Goal: Task Accomplishment & Management: Manage account settings

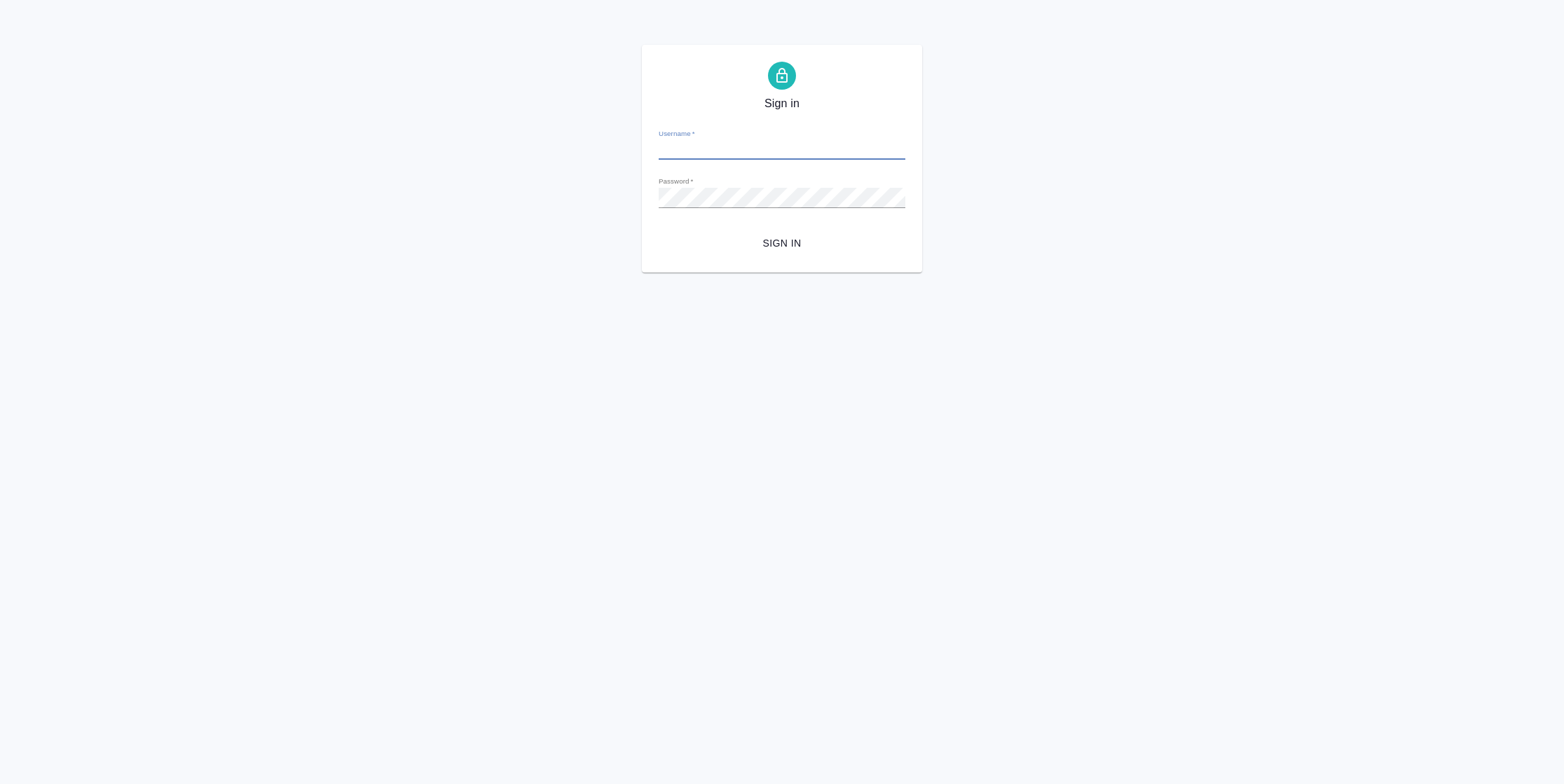
type input "[PERSON_NAME][EMAIL_ADDRESS][DOMAIN_NAME]"
click at [806, 245] on span "Sign in" at bounding box center [782, 244] width 224 height 17
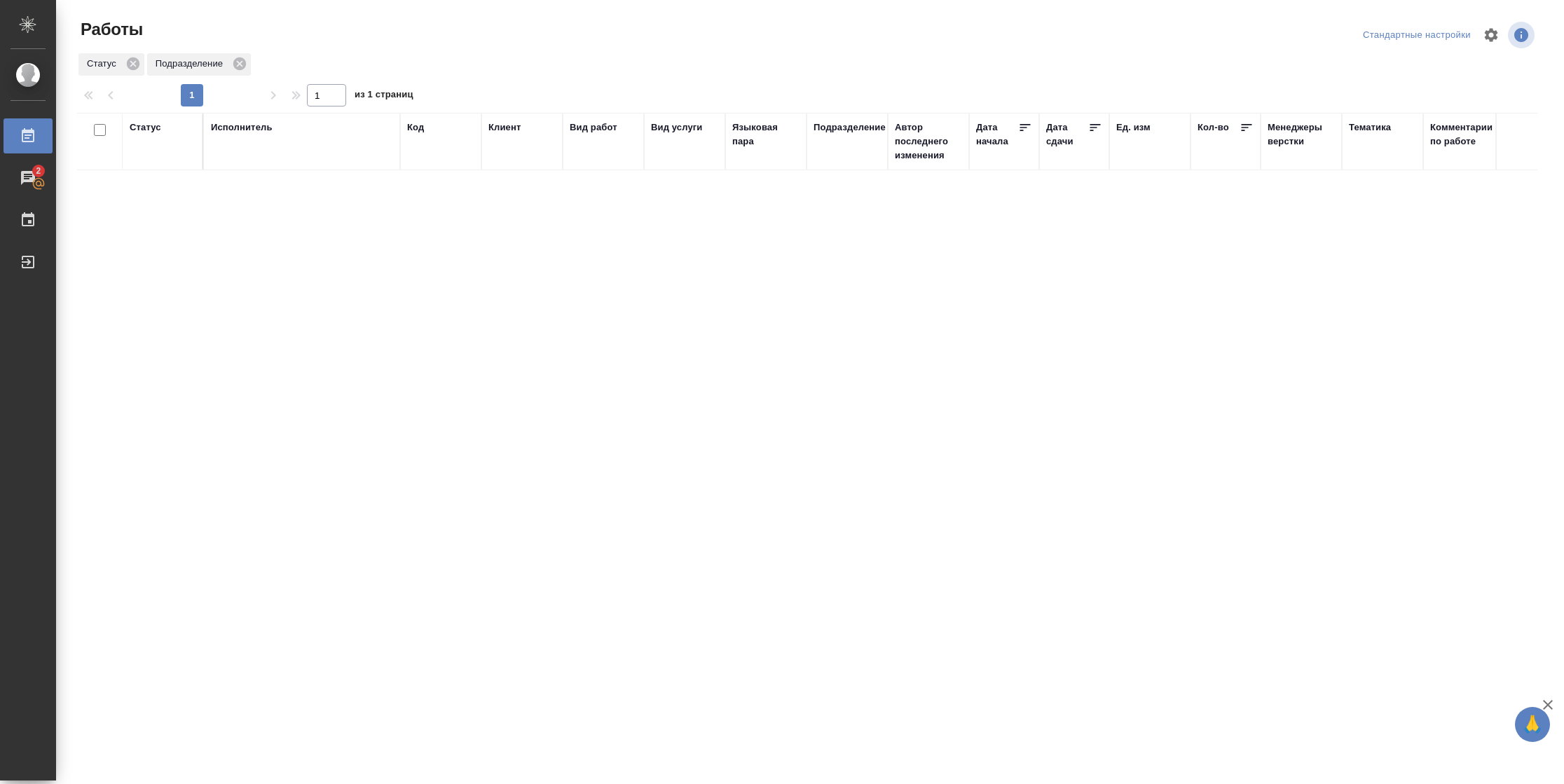
click at [153, 127] on div "Статус" at bounding box center [145, 127] width 31 height 14
click at [177, 187] on div at bounding box center [183, 169] width 25 height 55
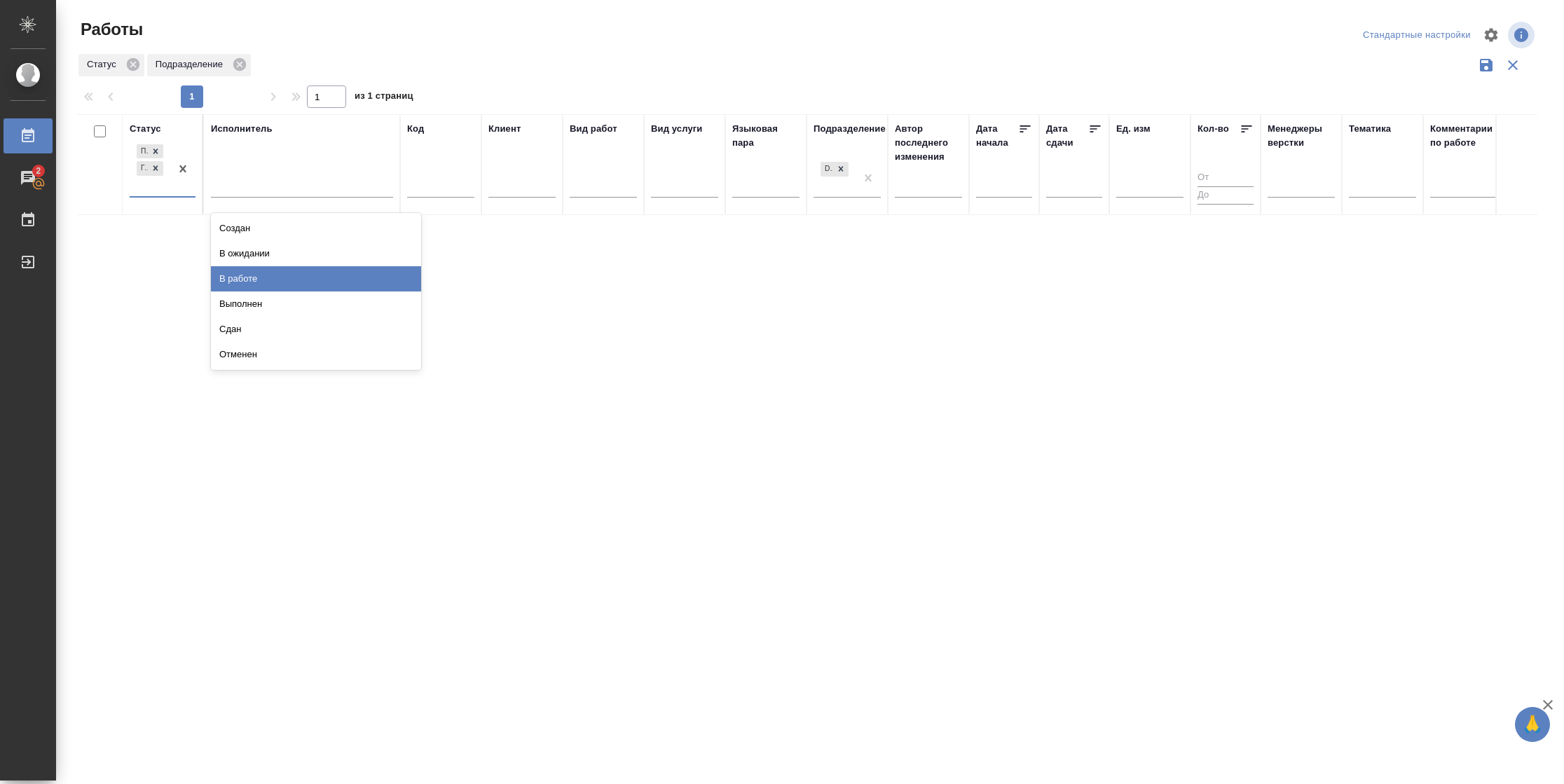
click at [255, 273] on div "В работе" at bounding box center [316, 279] width 210 height 25
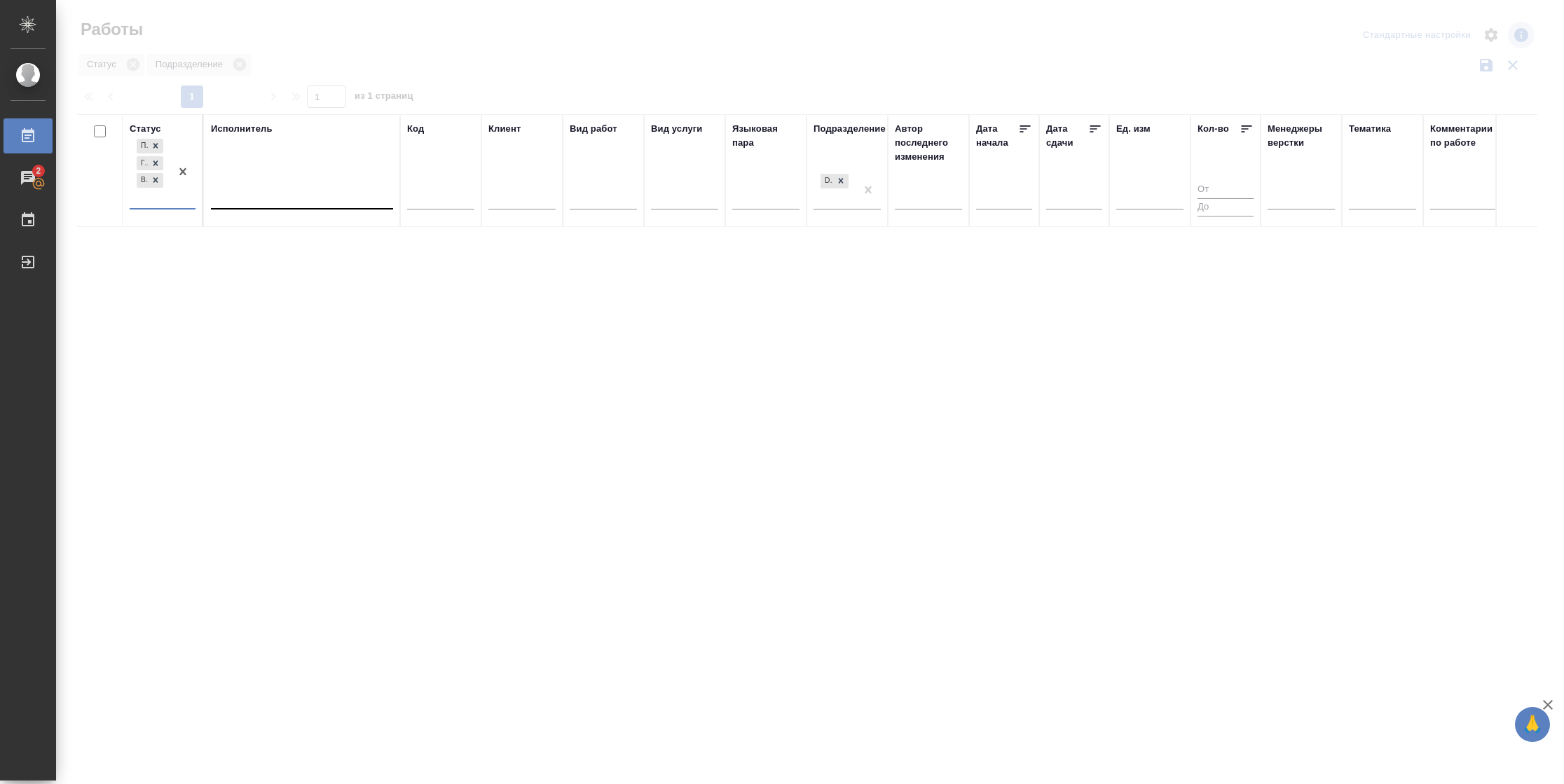
click at [281, 186] on div at bounding box center [302, 195] width 182 height 20
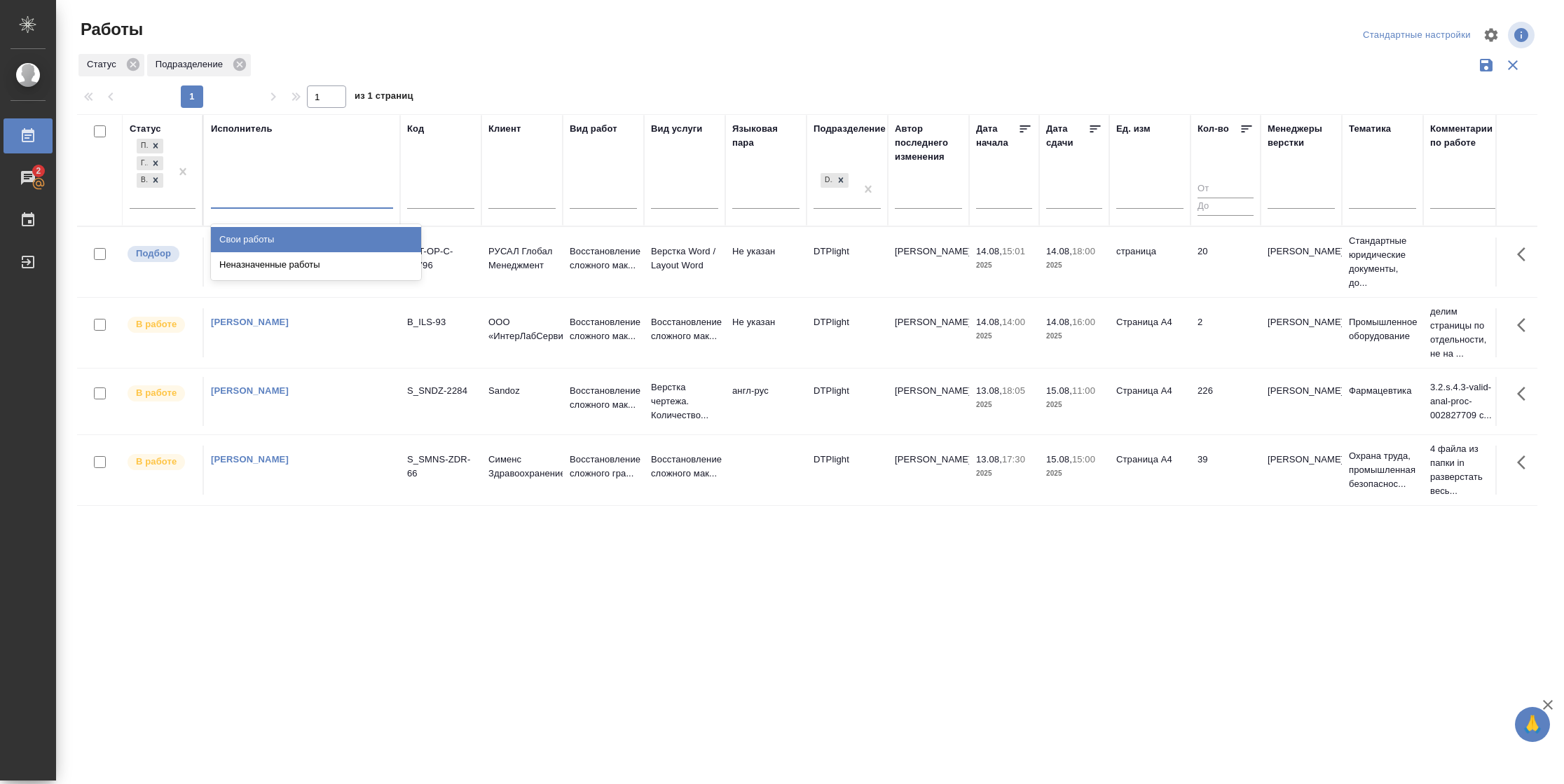
click at [274, 238] on div "Свои работы" at bounding box center [316, 240] width 210 height 25
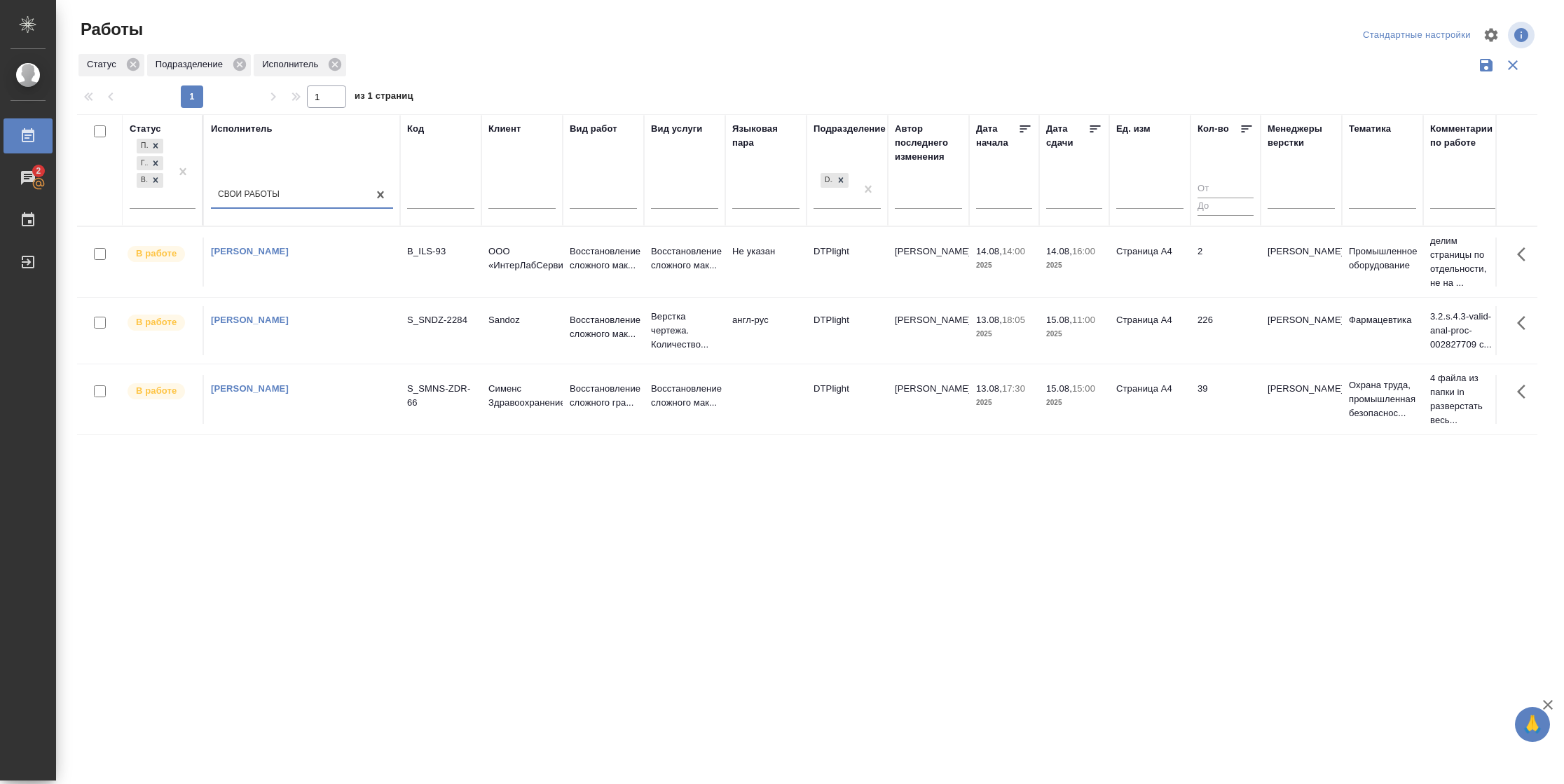
click at [1230, 269] on td "2" at bounding box center [1226, 262] width 70 height 49
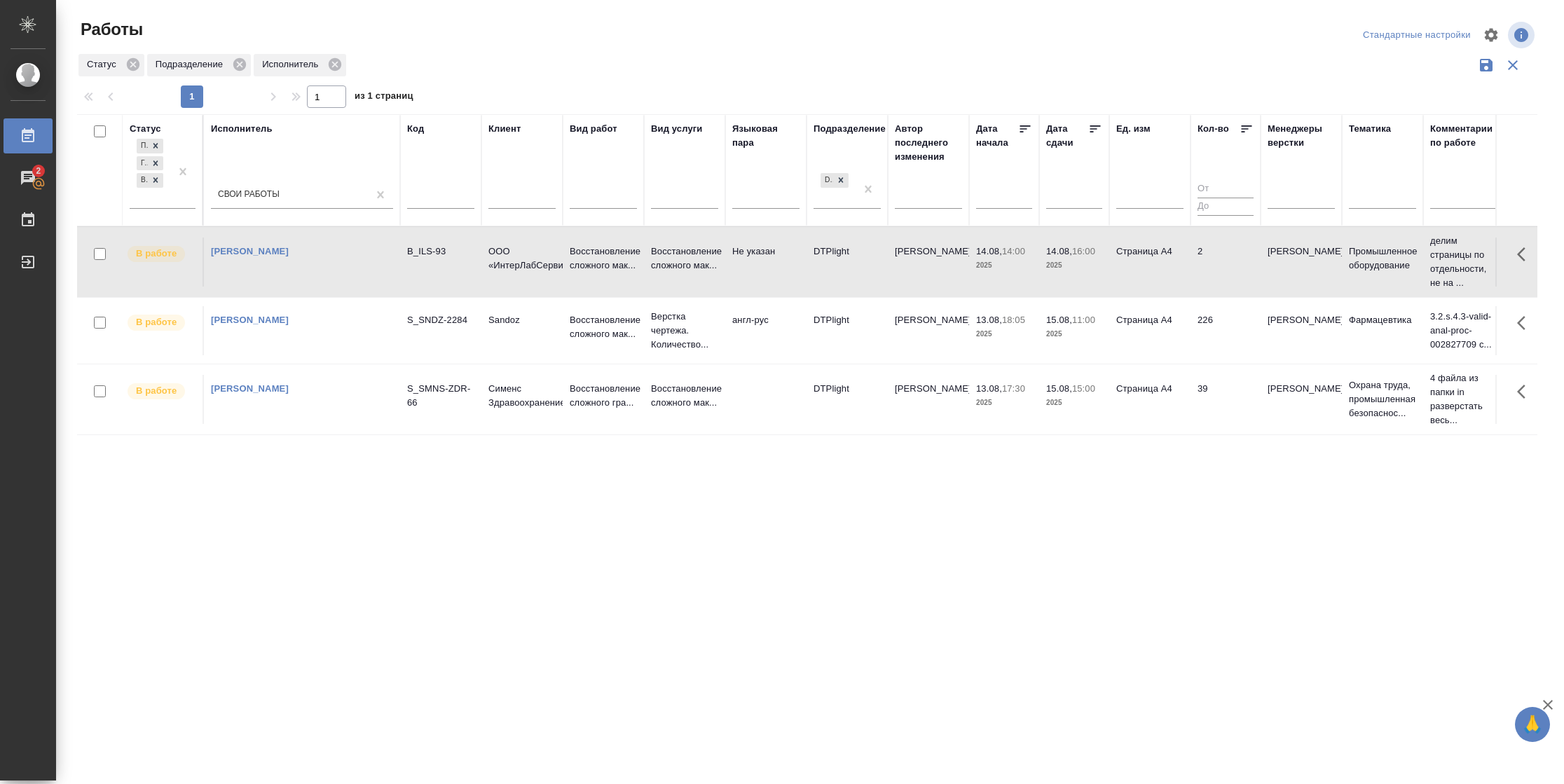
click at [1230, 269] on td "2" at bounding box center [1226, 262] width 70 height 49
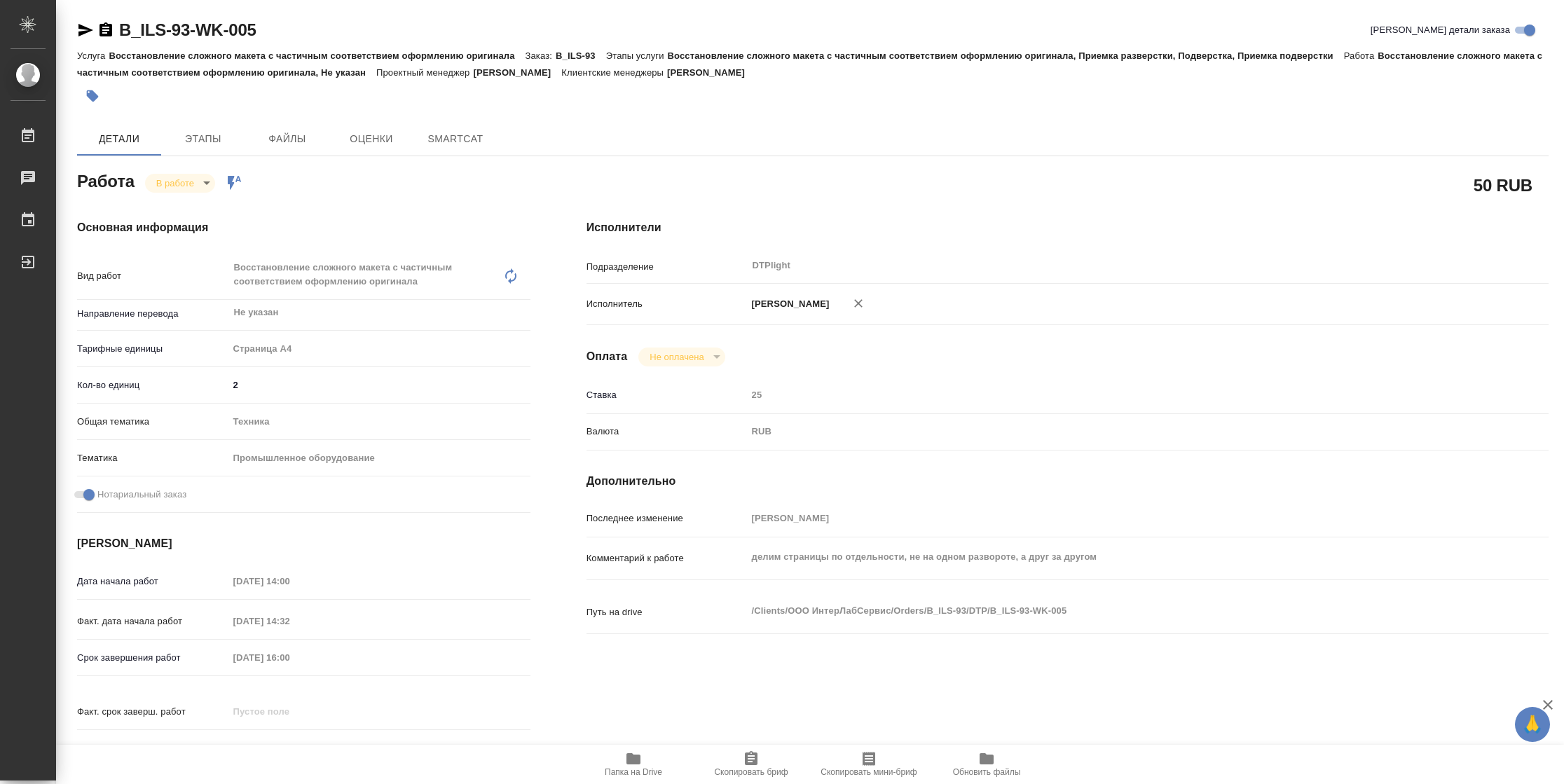
type textarea "x"
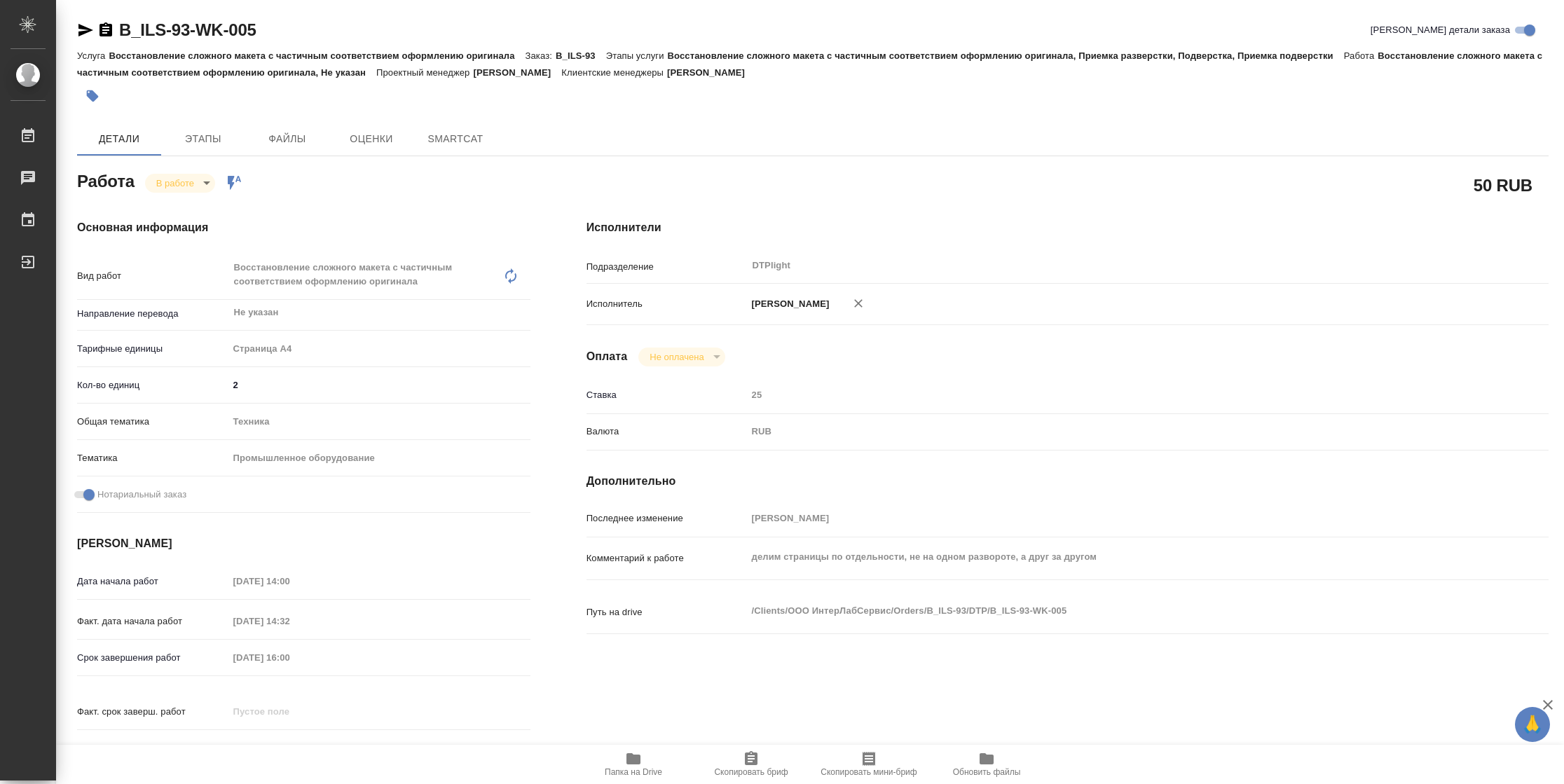
type textarea "x"
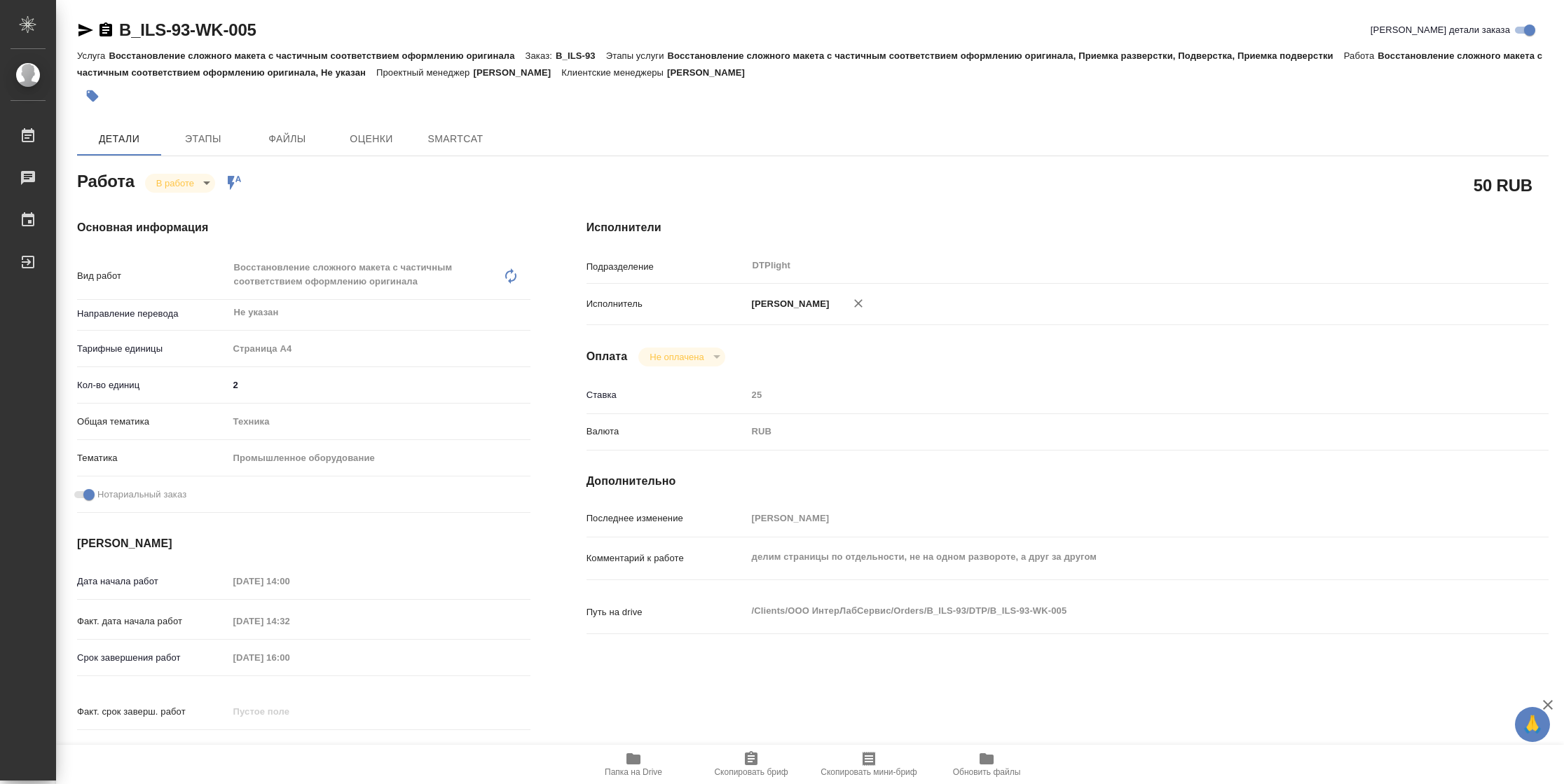
type textarea "x"
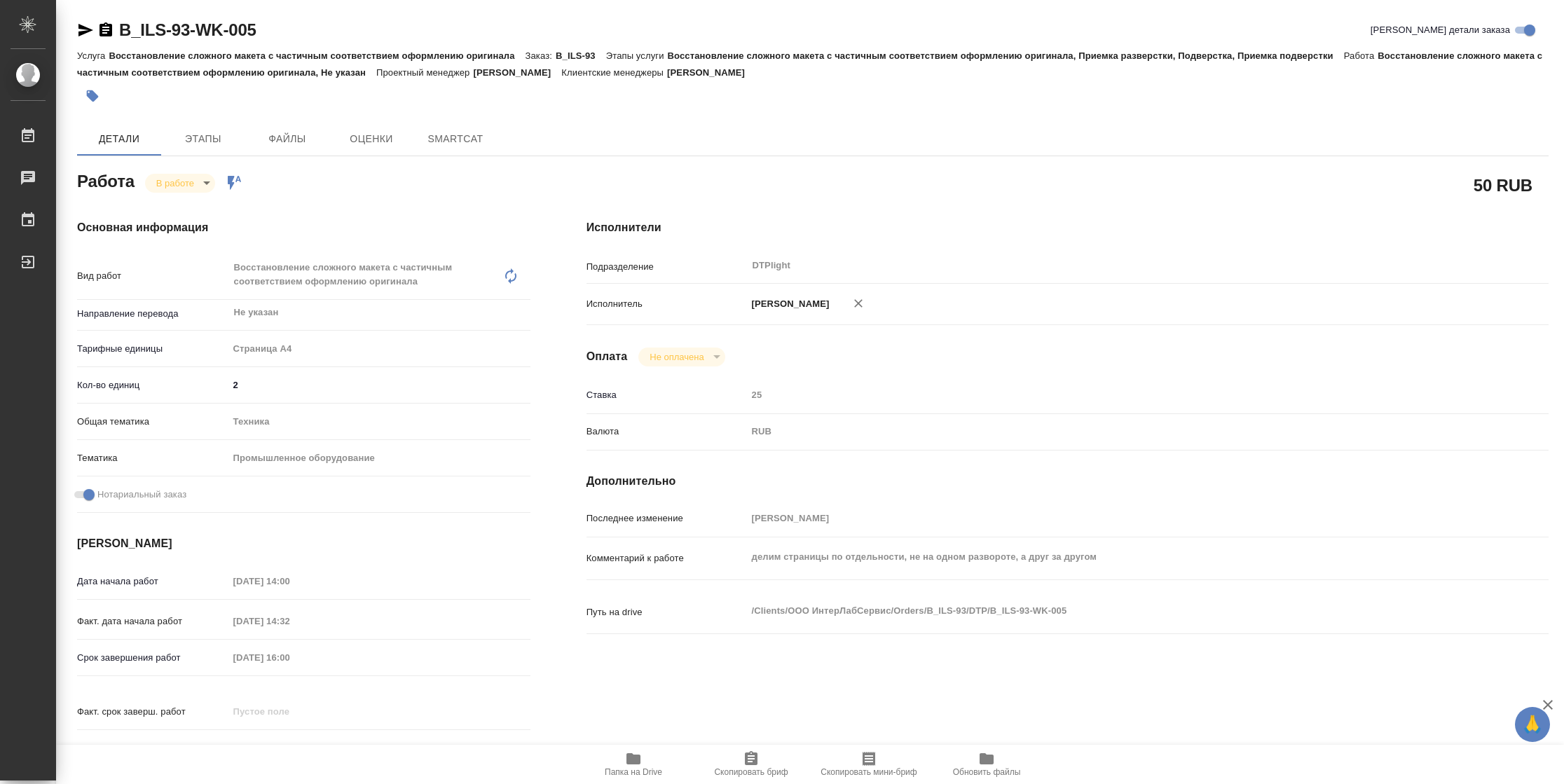
type textarea "x"
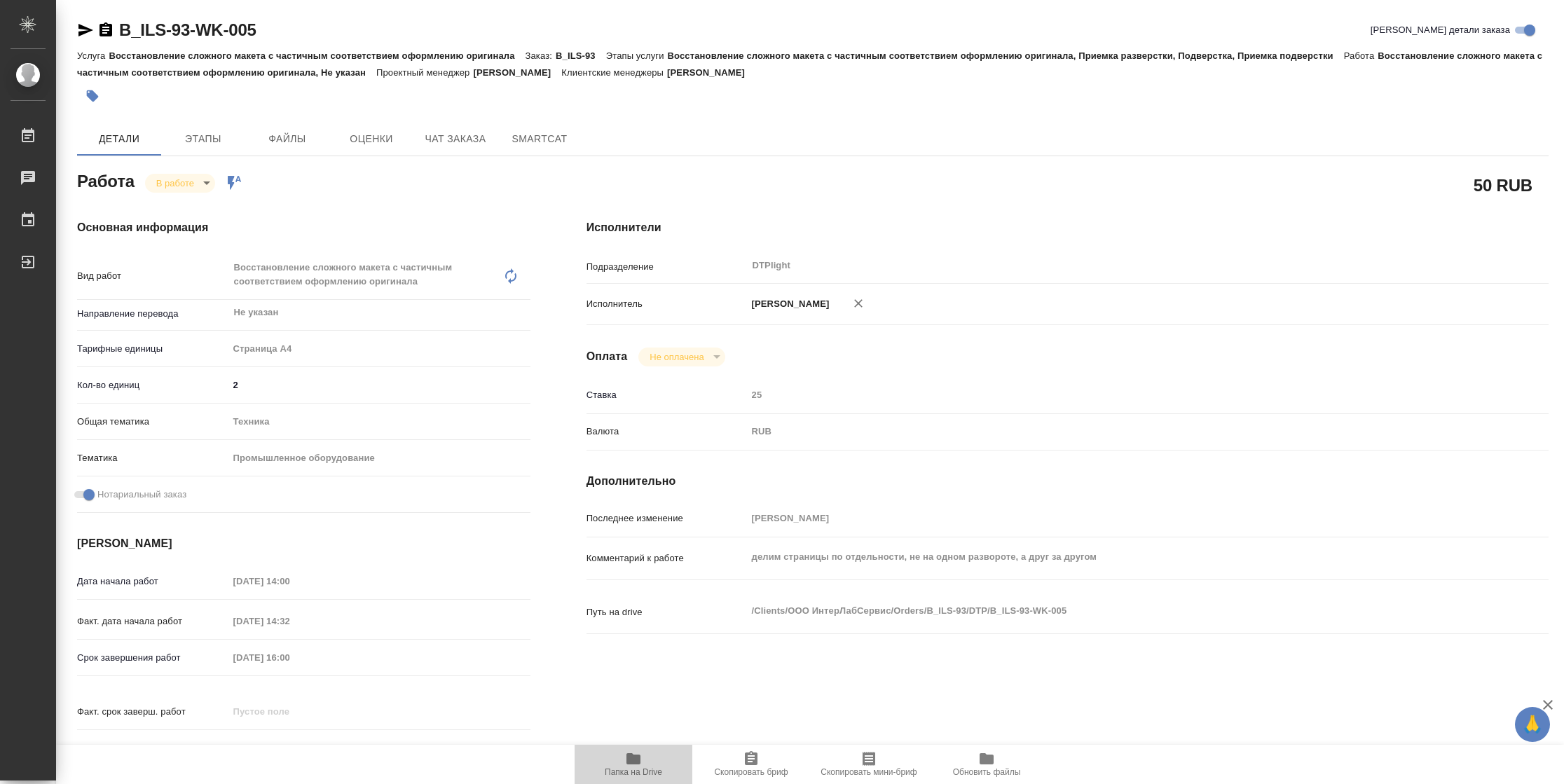
click at [632, 765] on icon "button" at bounding box center [634, 759] width 17 height 17
type textarea "x"
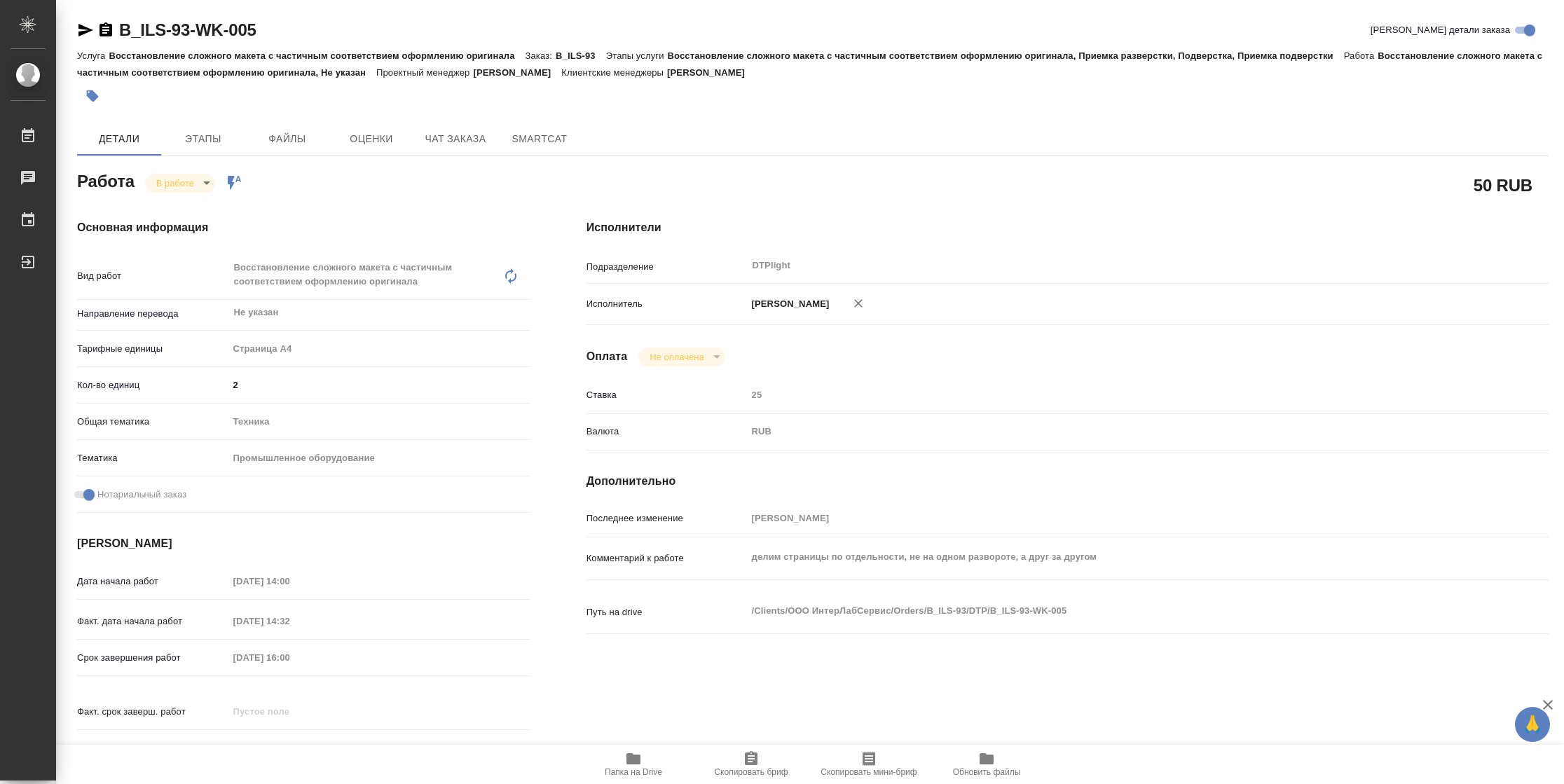
type textarea "x"
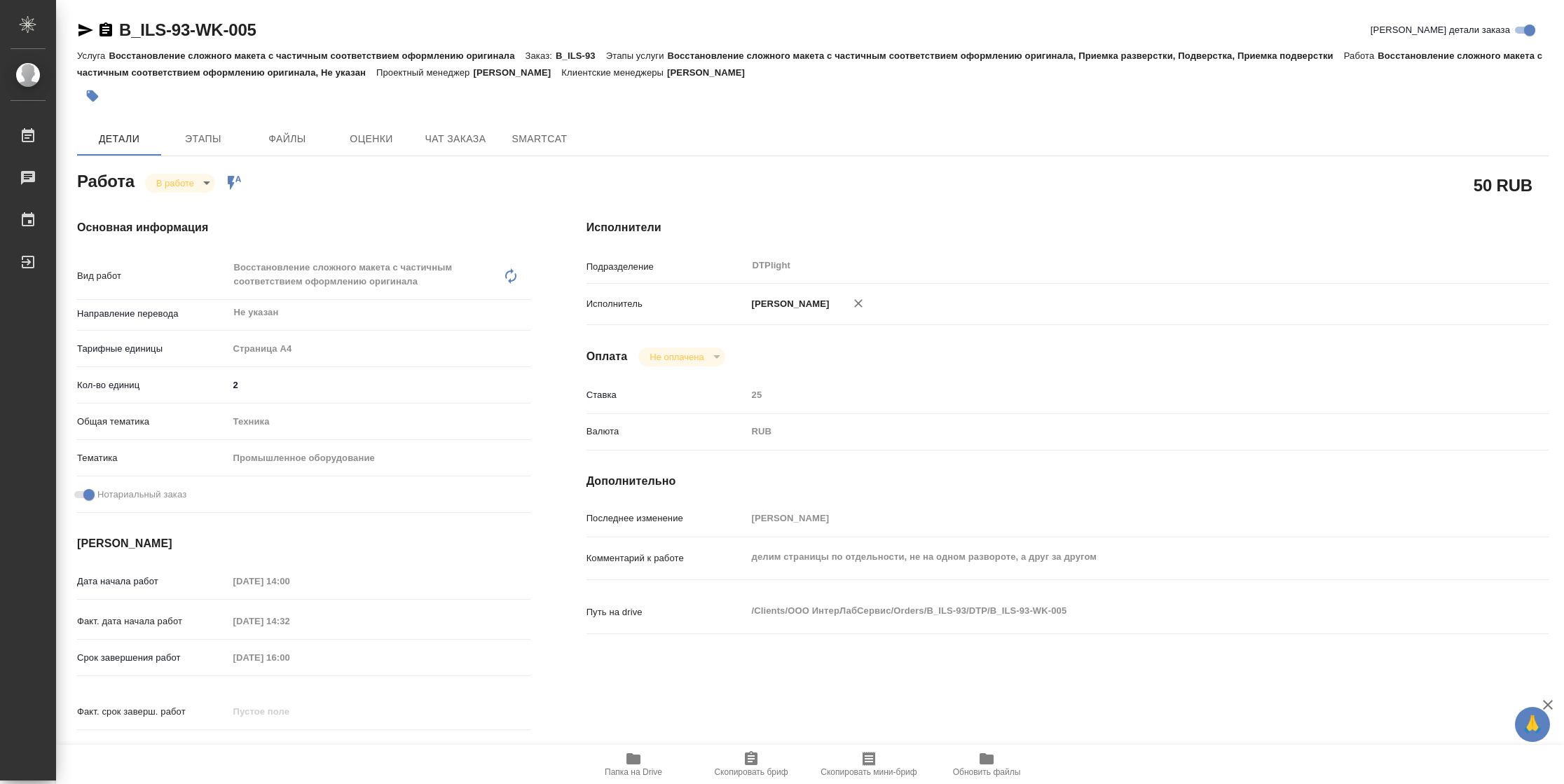
type textarea "x"
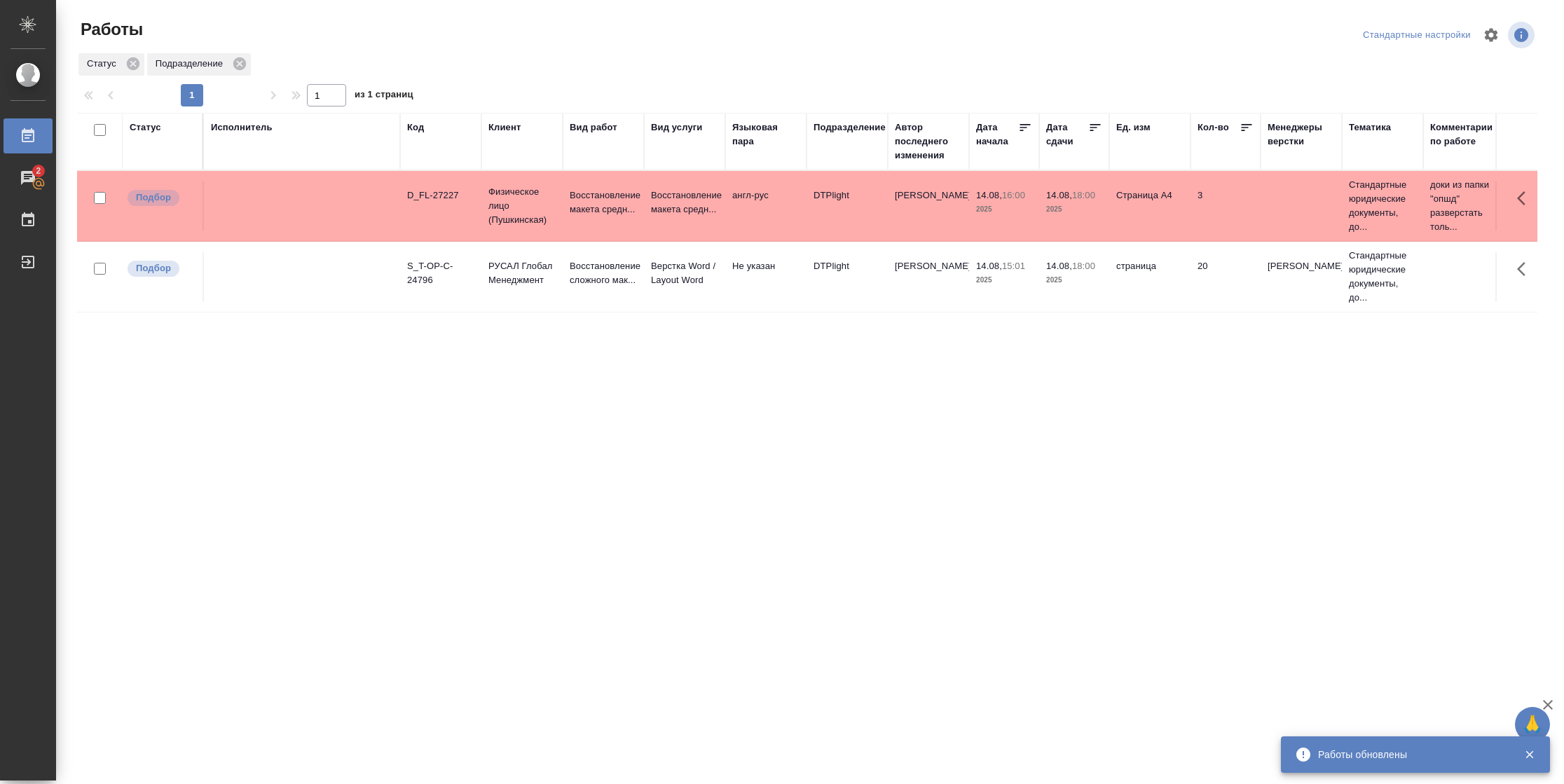
click at [157, 134] on div "Статус" at bounding box center [162, 141] width 66 height 42
click at [154, 130] on div "Статус" at bounding box center [145, 127] width 31 height 14
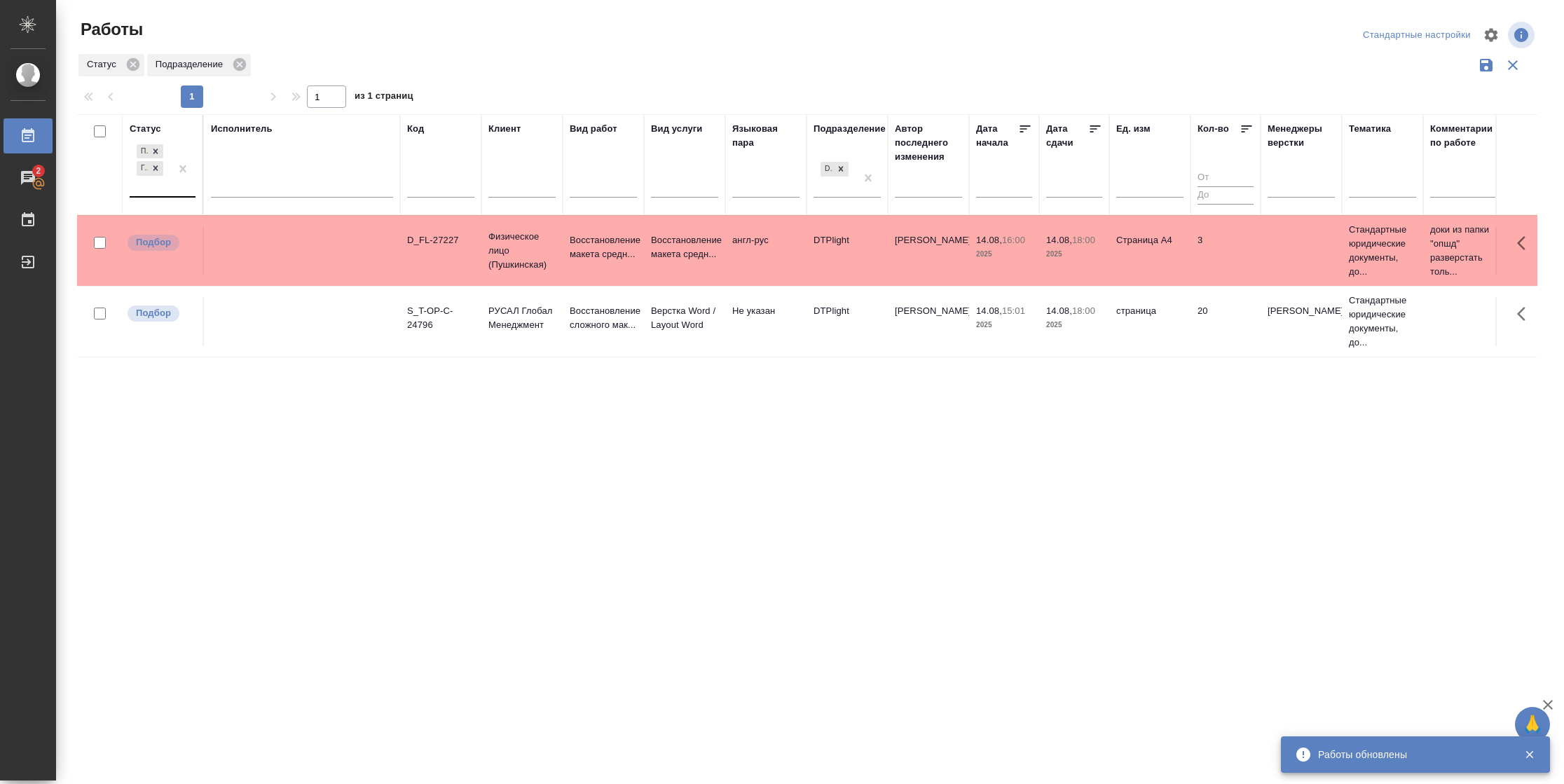
click at [180, 189] on div at bounding box center [183, 169] width 25 height 55
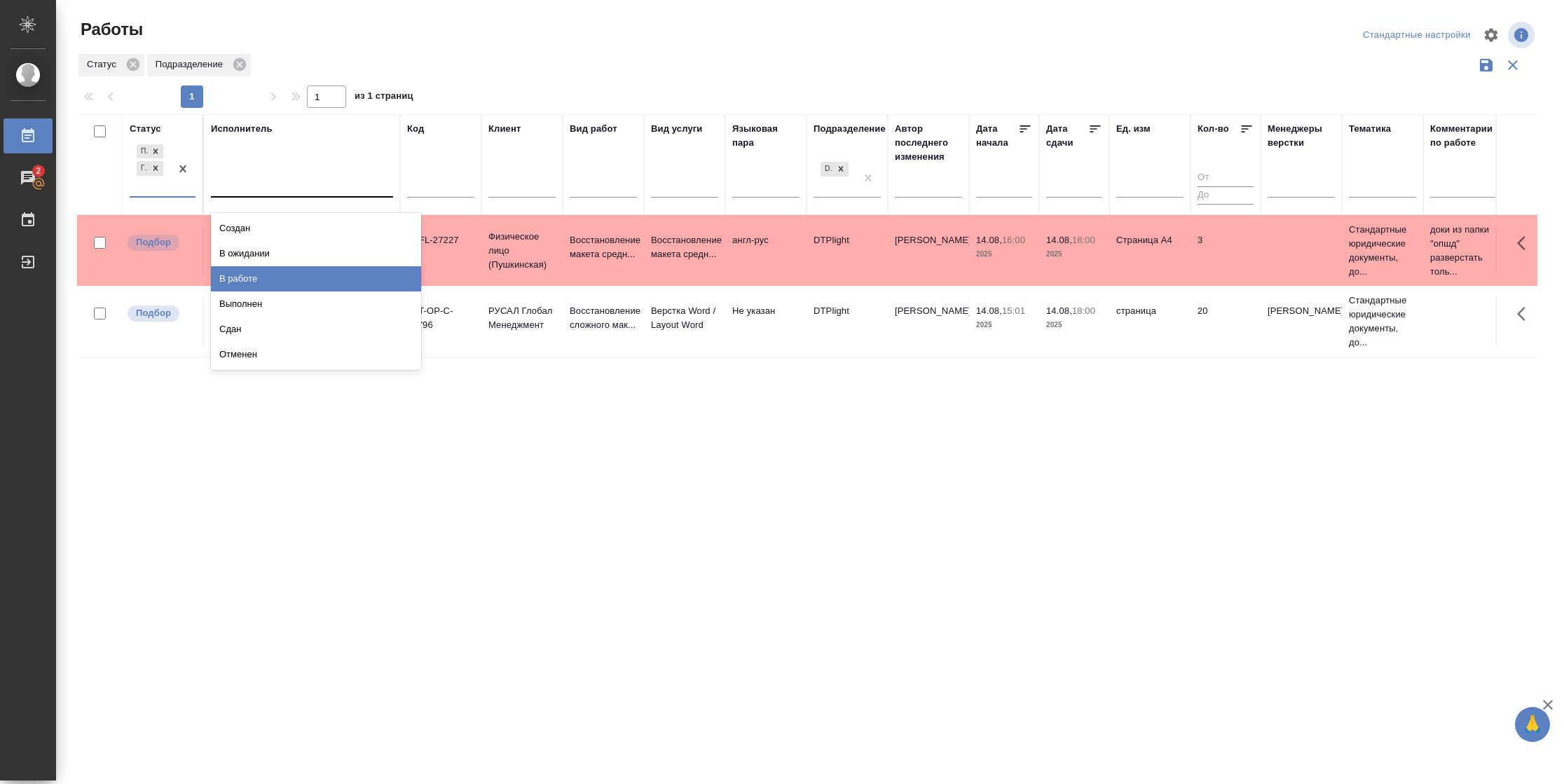
drag, startPoint x: 283, startPoint y: 281, endPoint x: 287, endPoint y: 196, distance: 85.1
click at [283, 279] on div "В работе" at bounding box center [316, 279] width 210 height 25
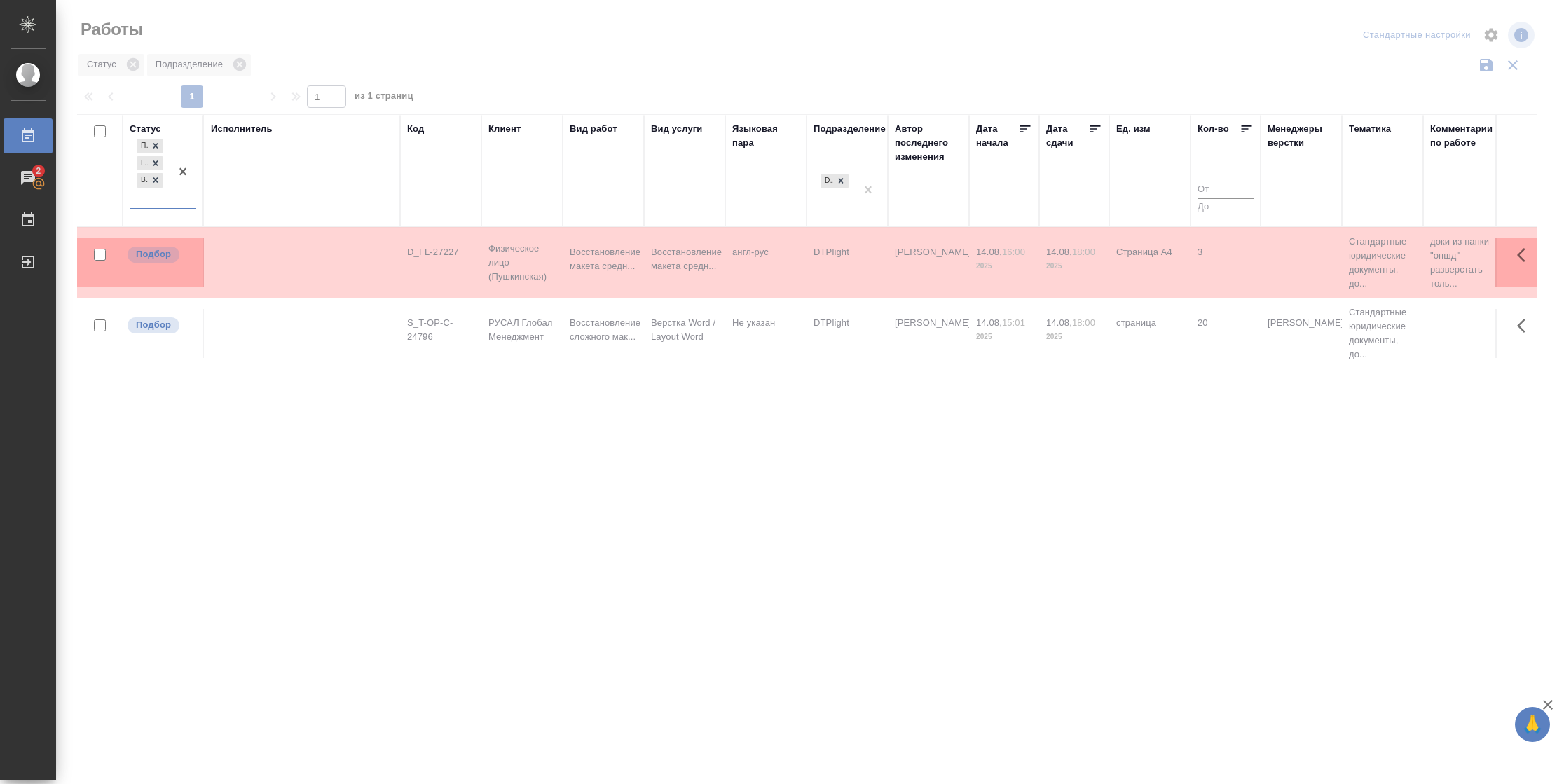
click at [287, 197] on div at bounding box center [302, 196] width 182 height 20
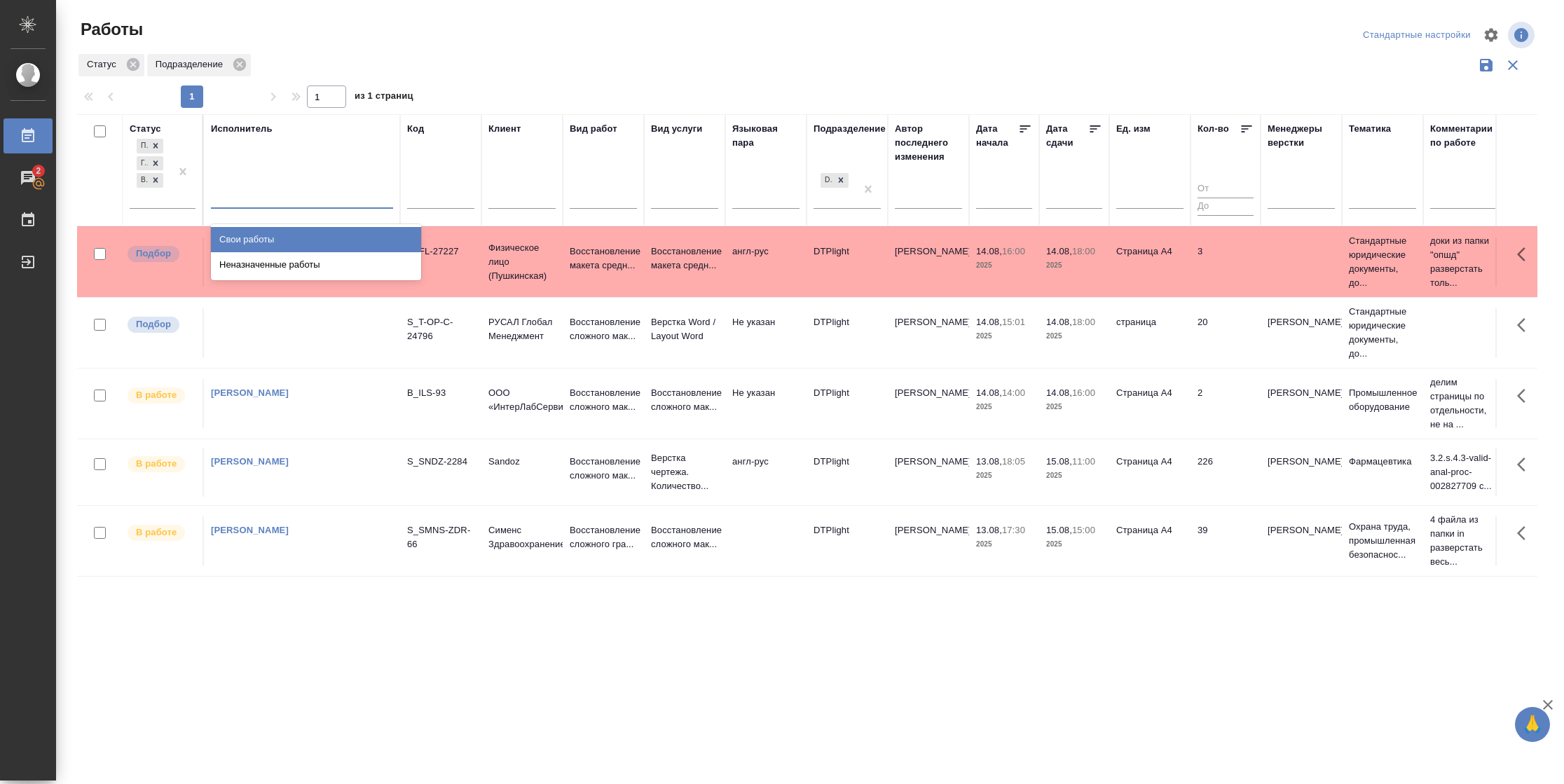
click at [289, 231] on div "Свои работы" at bounding box center [316, 240] width 210 height 25
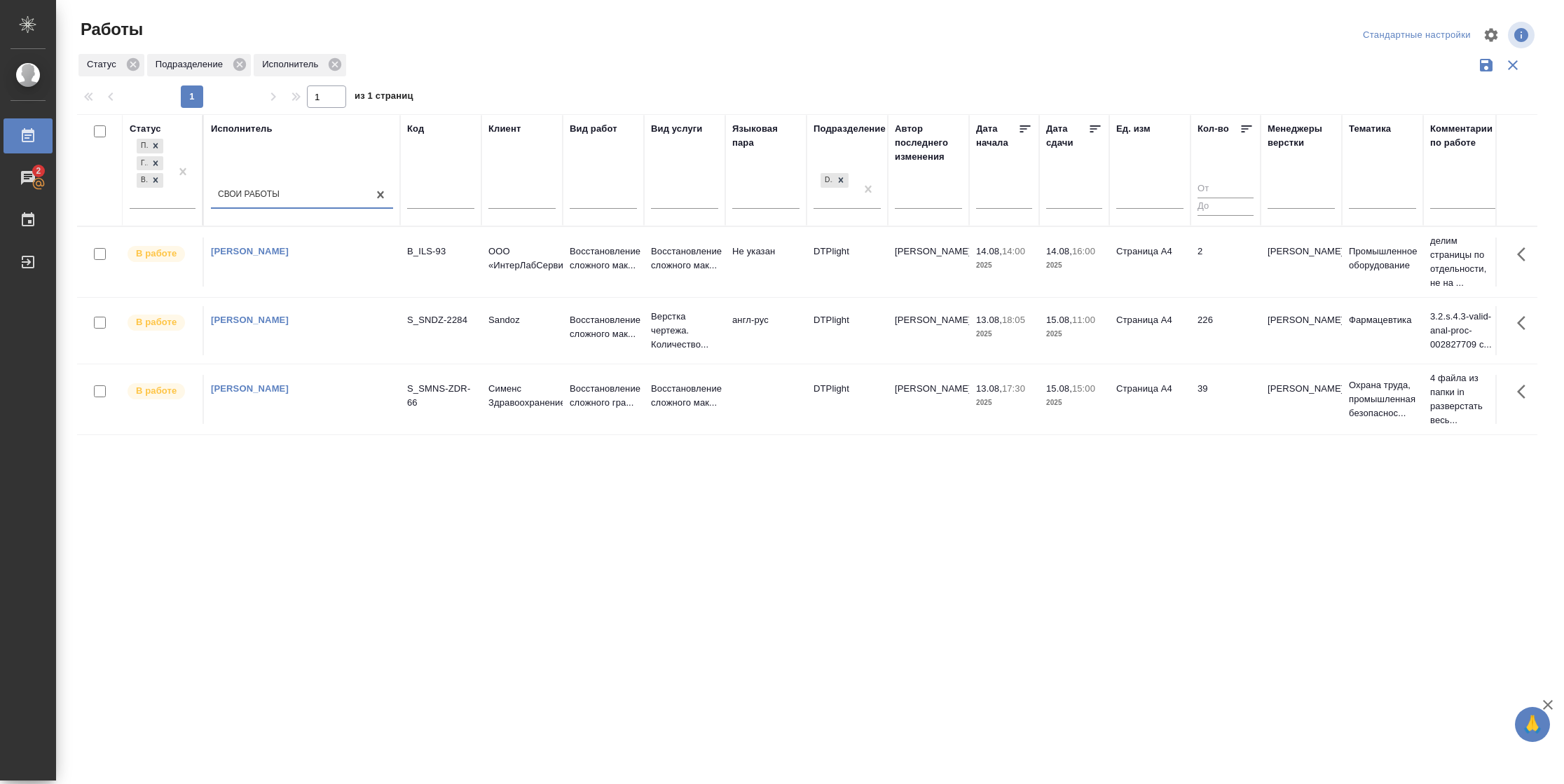
click at [1160, 283] on td "Страница А4" at bounding box center [1150, 262] width 81 height 49
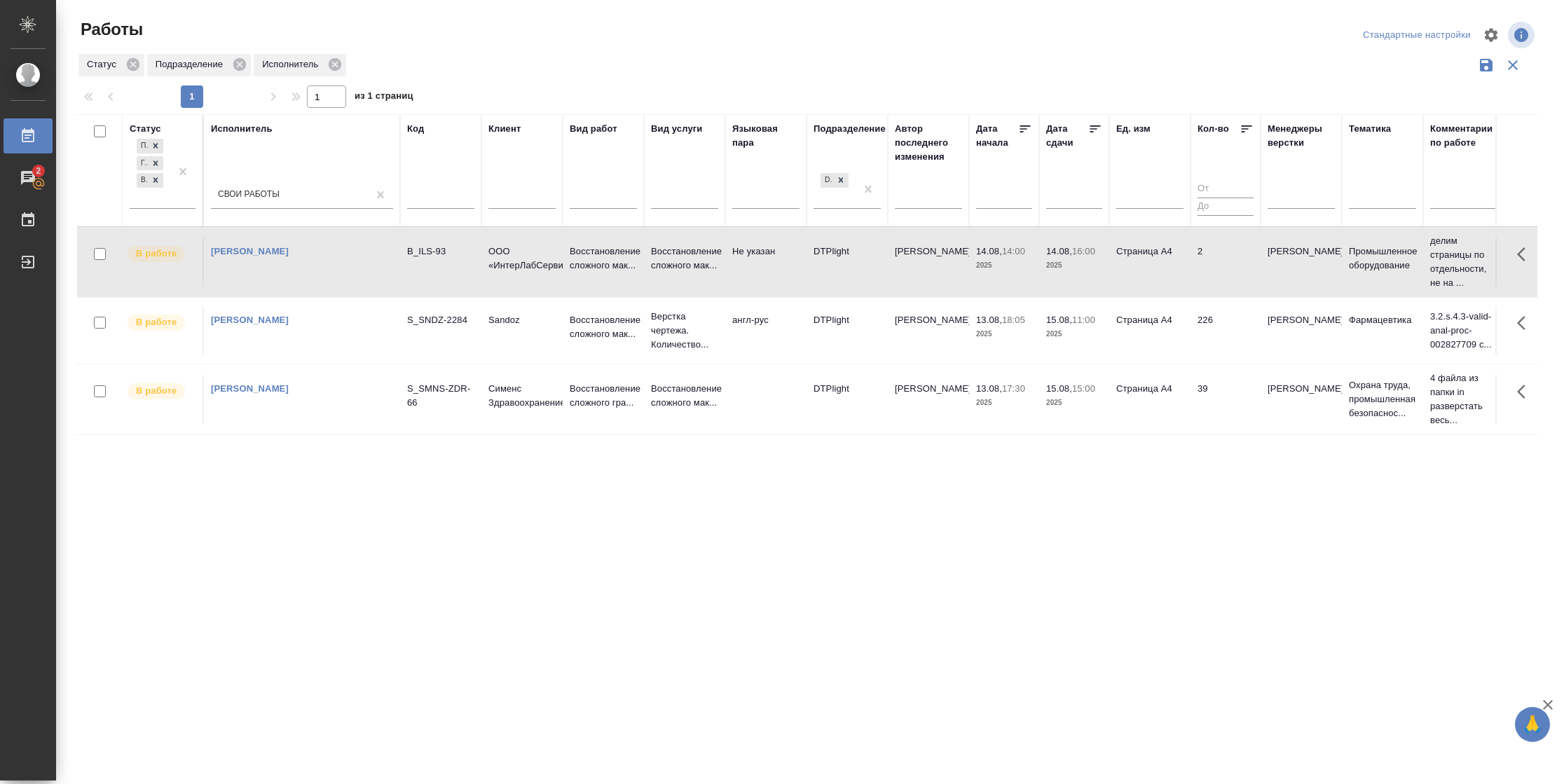
click at [1160, 283] on td "Страница А4" at bounding box center [1150, 262] width 81 height 49
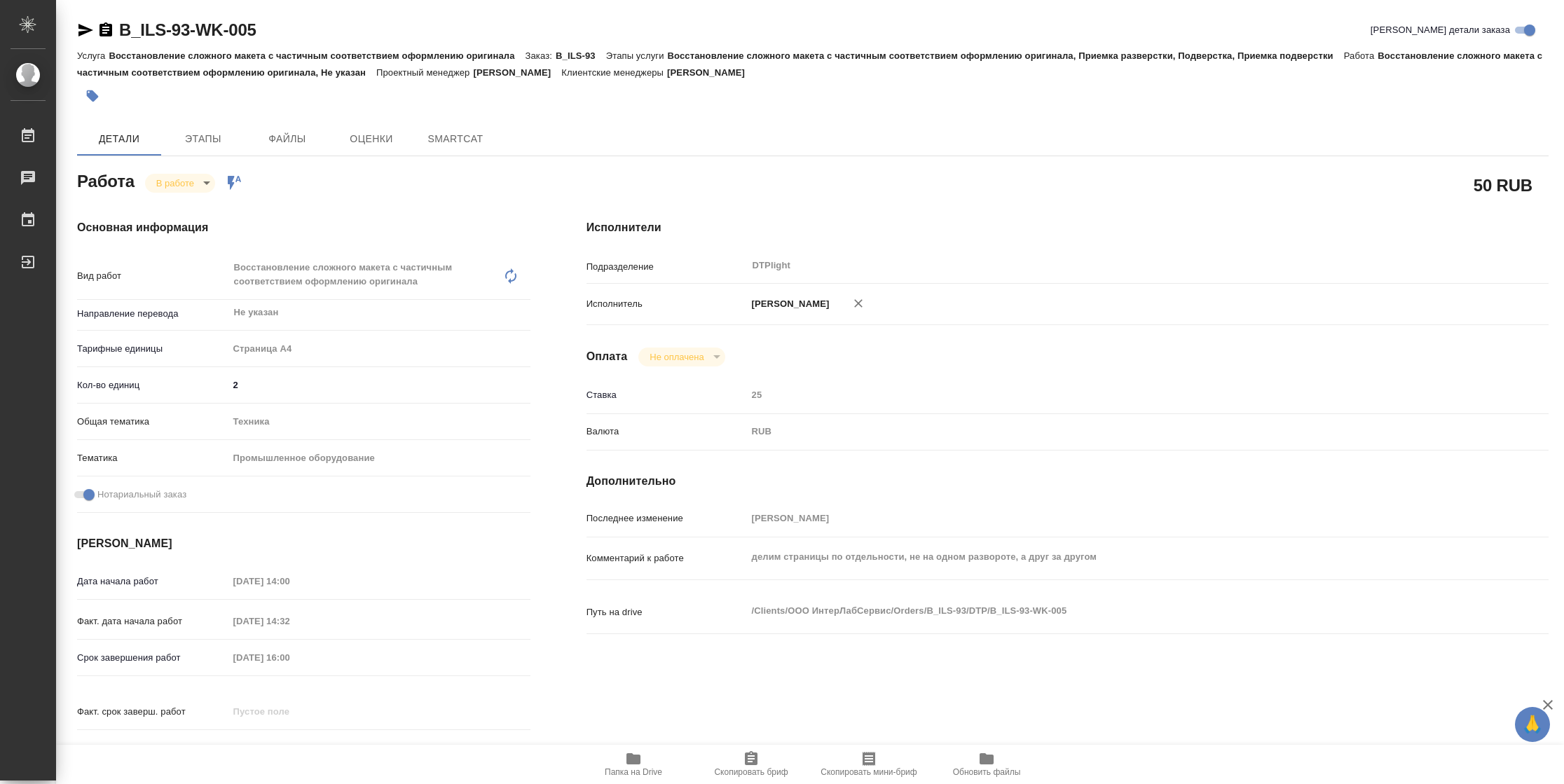
type textarea "x"
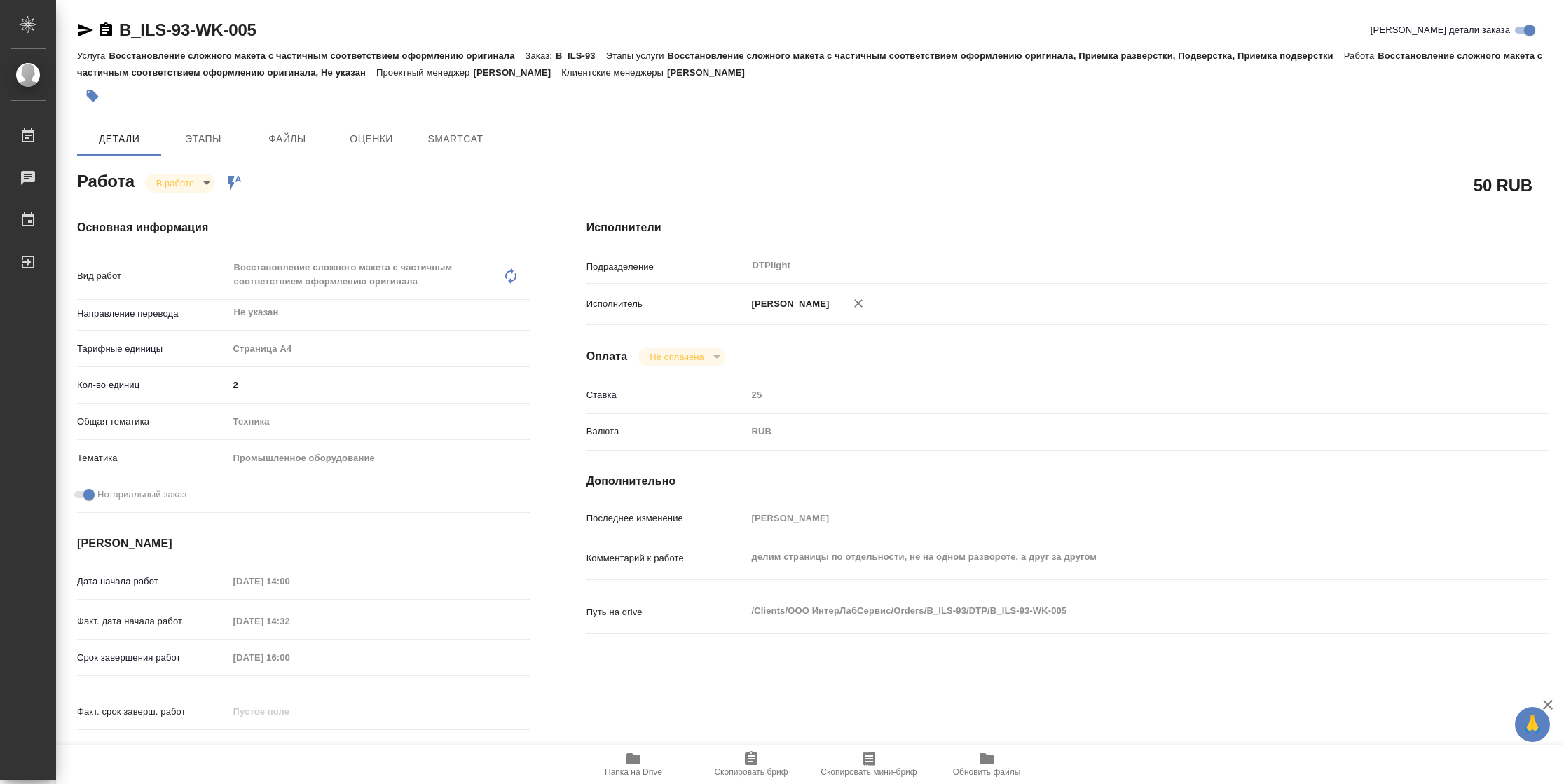
type textarea "x"
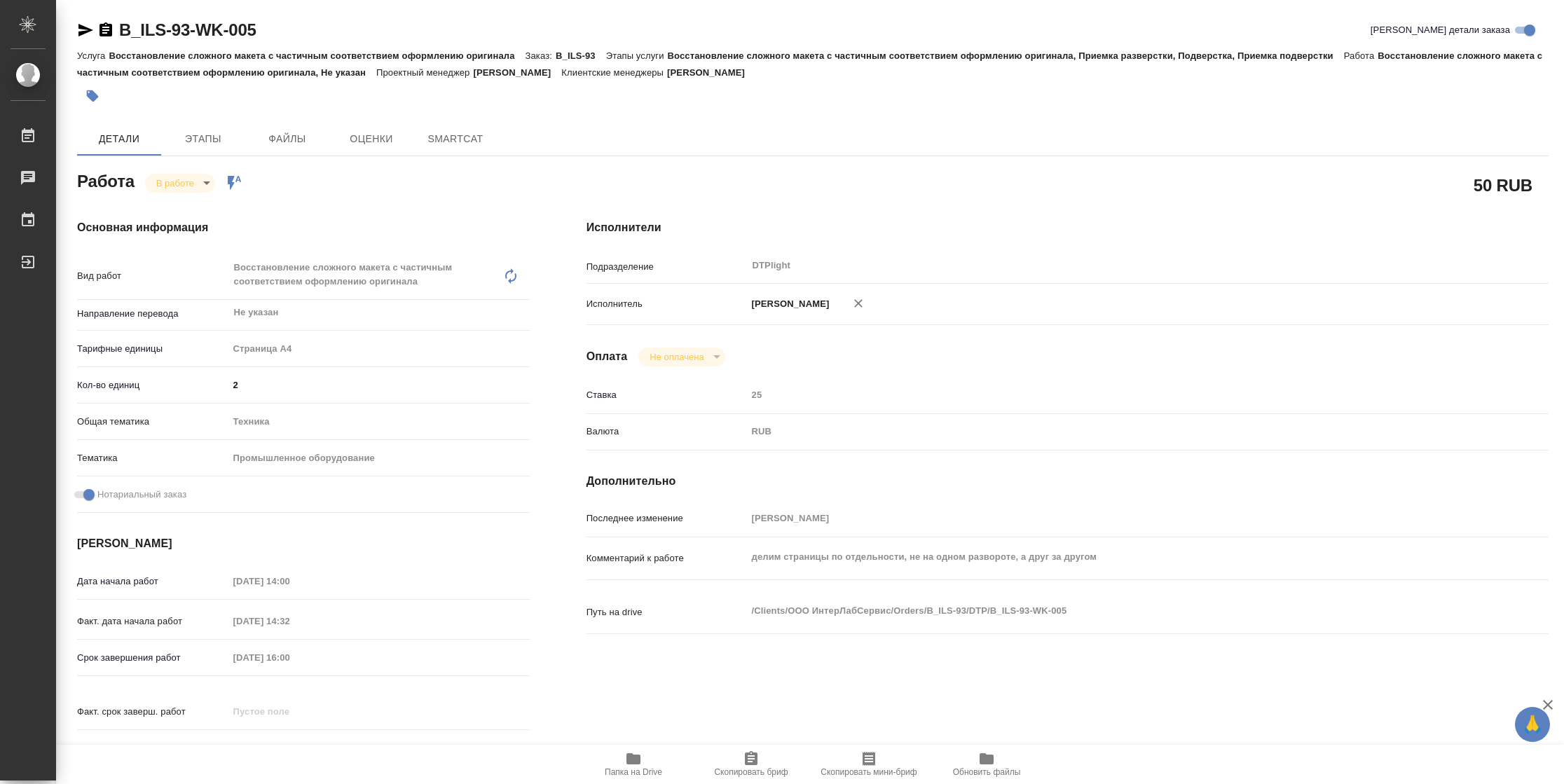
type textarea "x"
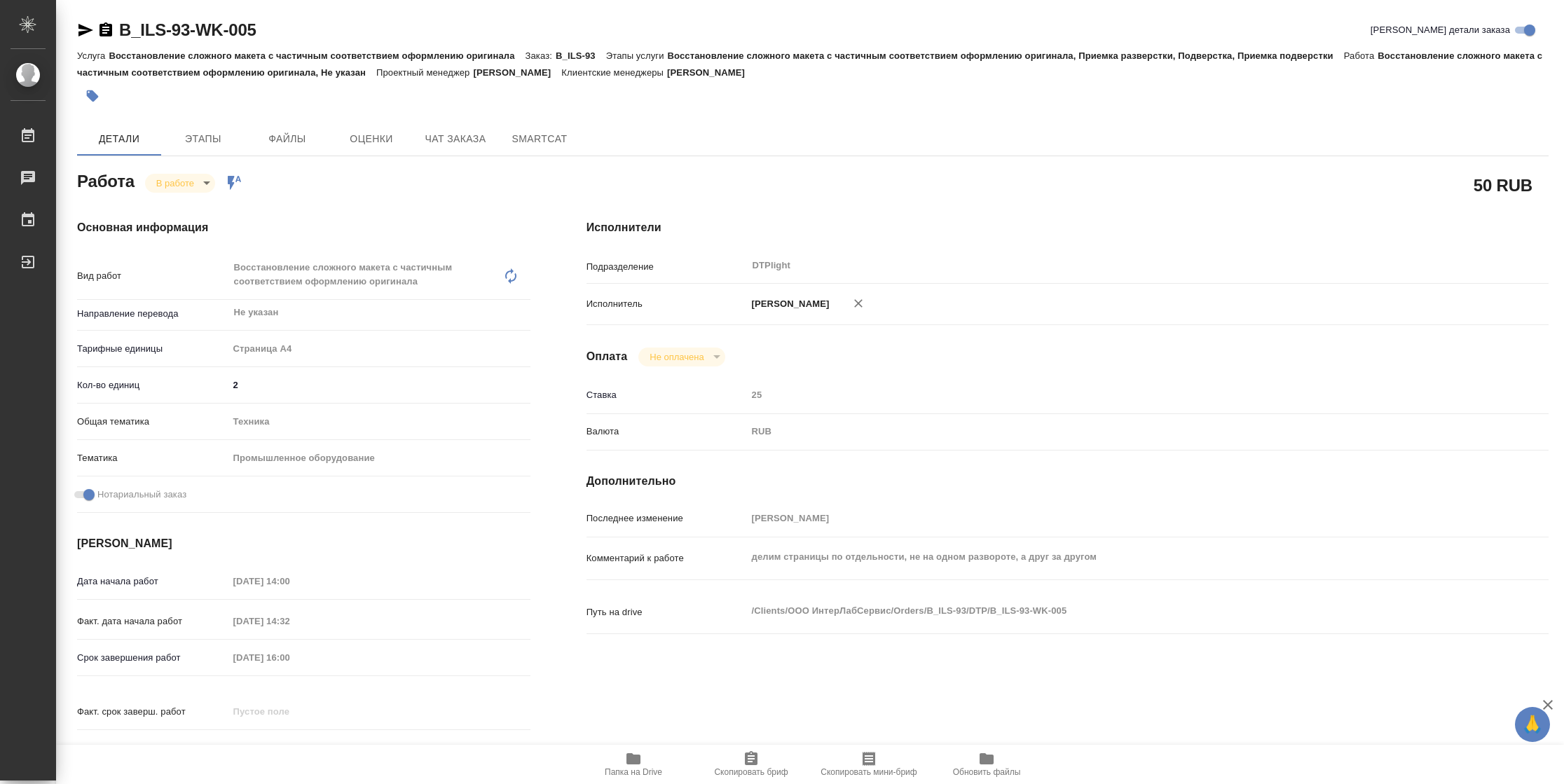
type textarea "x"
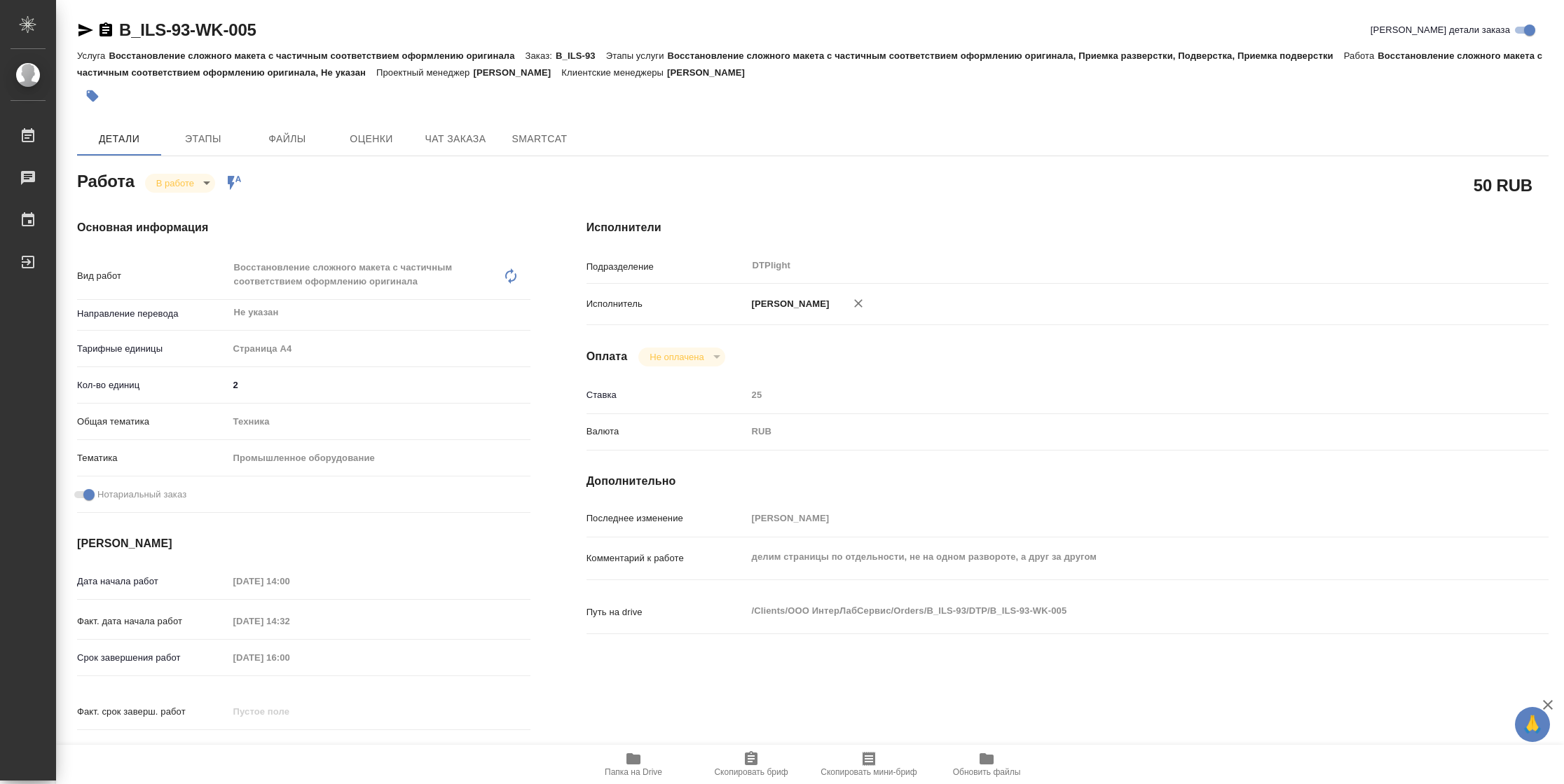
type textarea "x"
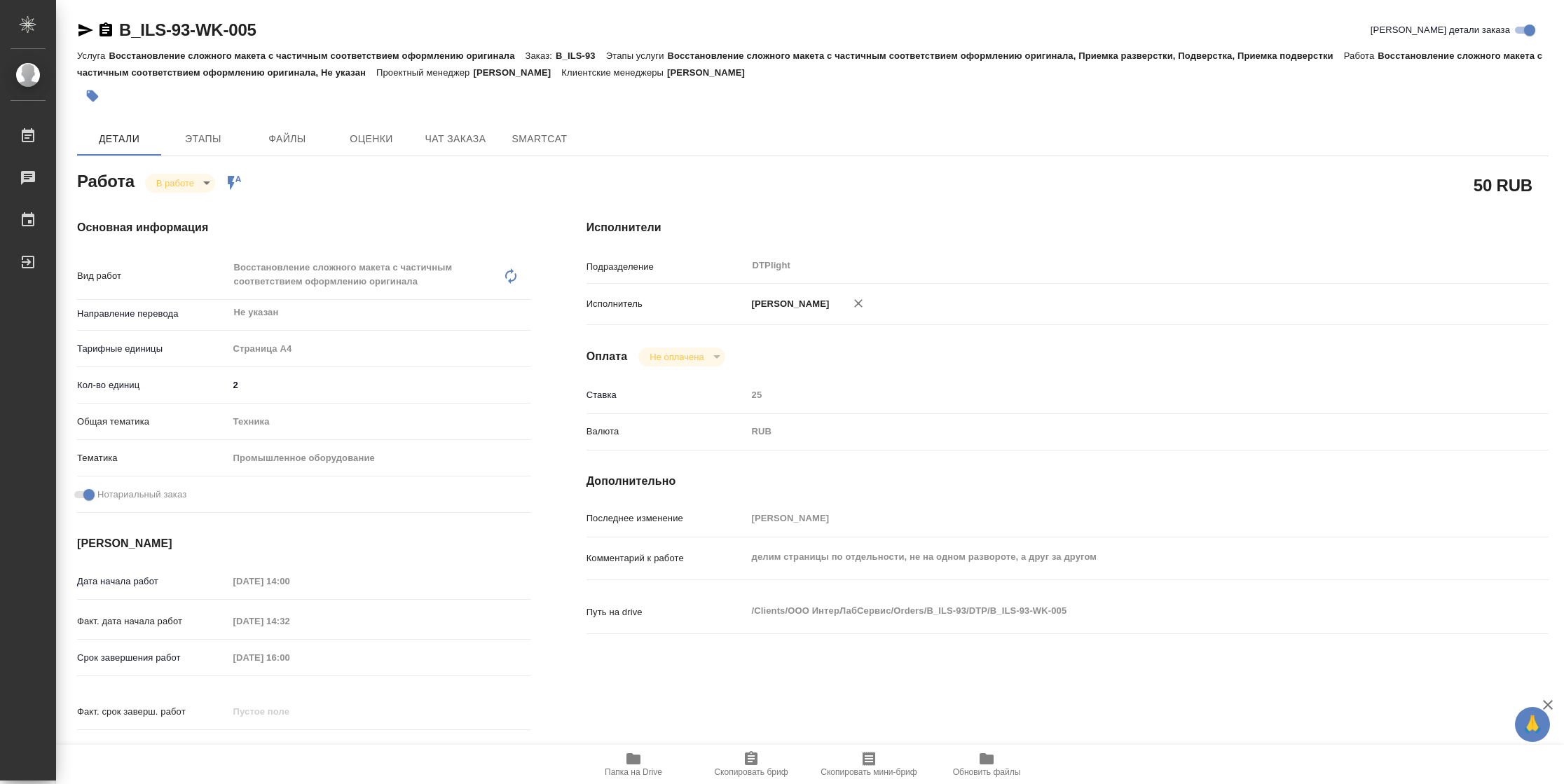
click at [648, 758] on span "Папка на Drive" at bounding box center [633, 764] width 101 height 27
click at [208, 178] on body "🙏 .cls-1 fill:#fff; AWATERA Vasilyeva Natalia Работы 2 Чаты График Выйти B_ILS-…" at bounding box center [782, 392] width 1564 height 784
click at [212, 201] on li "Выполнен" at bounding box center [191, 206] width 92 height 23
type textarea "x"
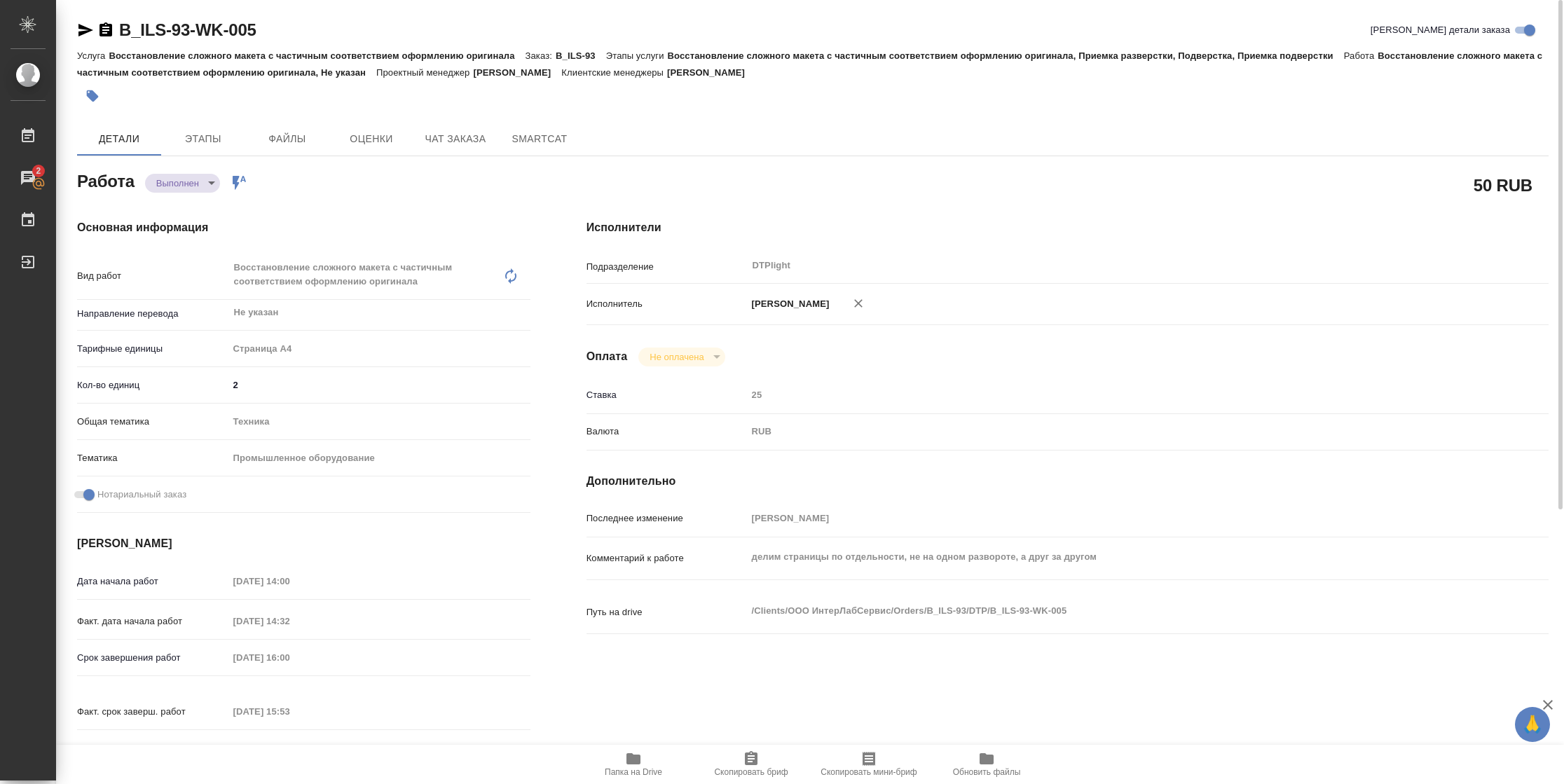
type textarea "x"
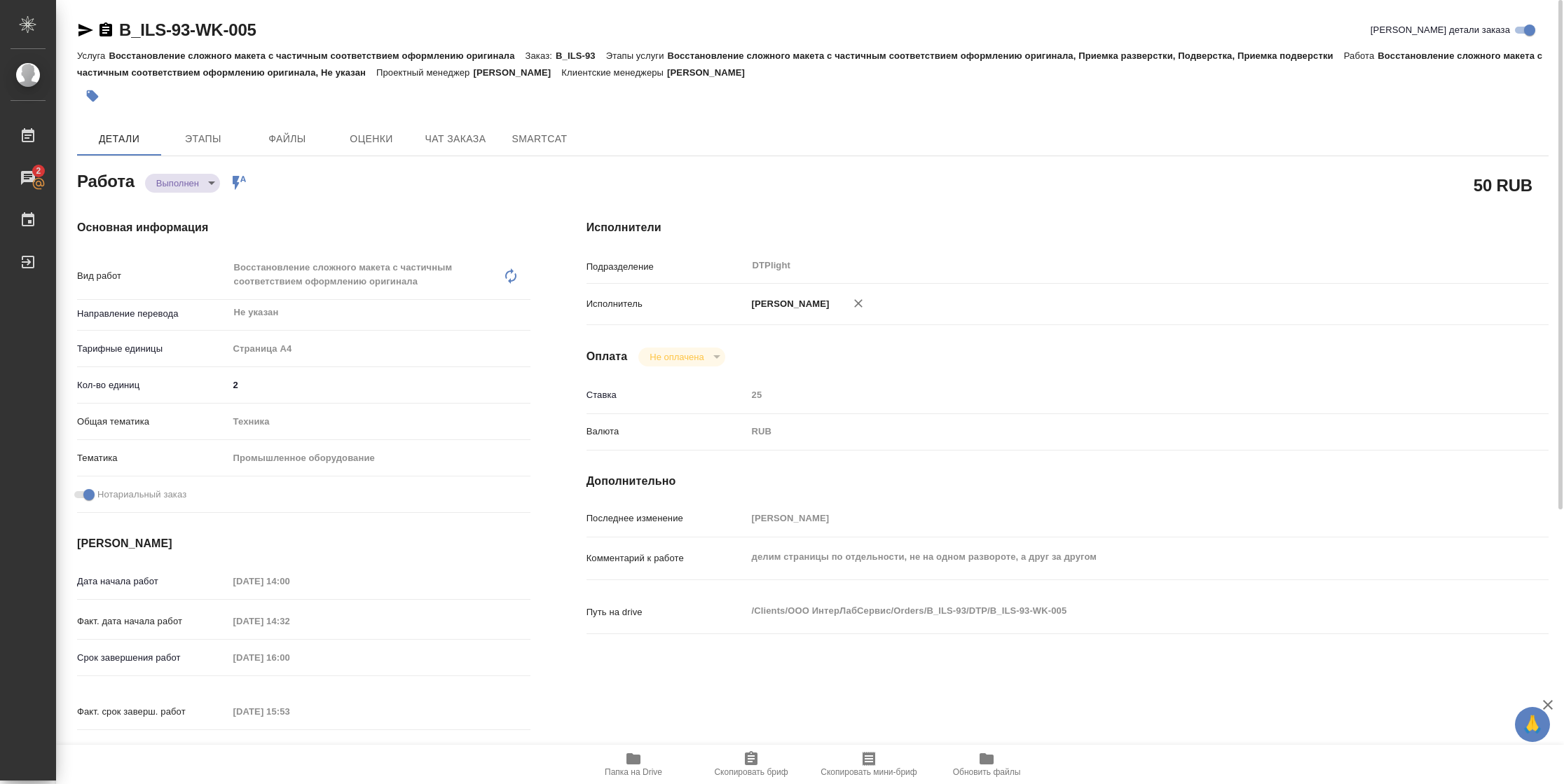
type textarea "x"
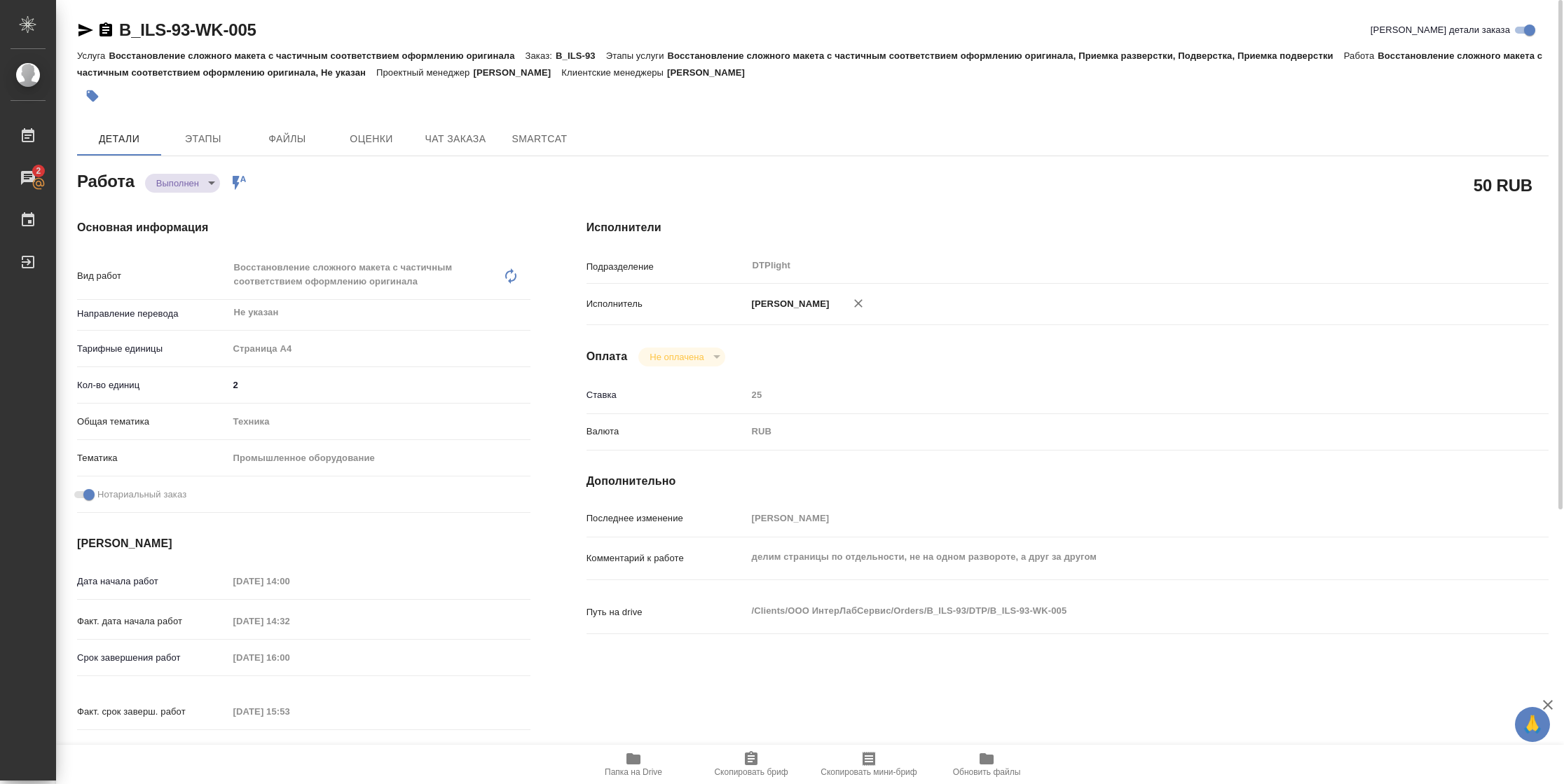
type textarea "x"
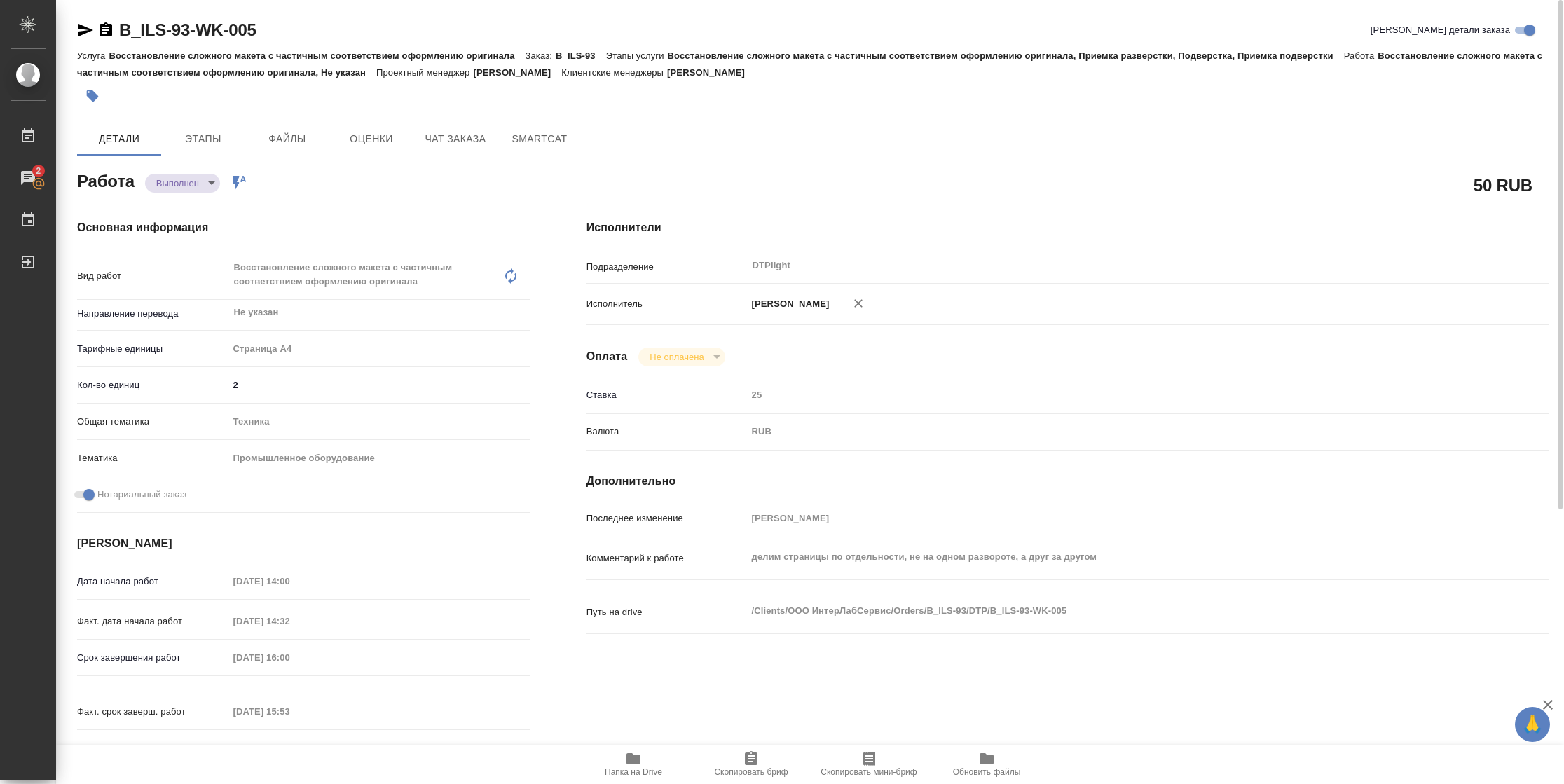
type textarea "x"
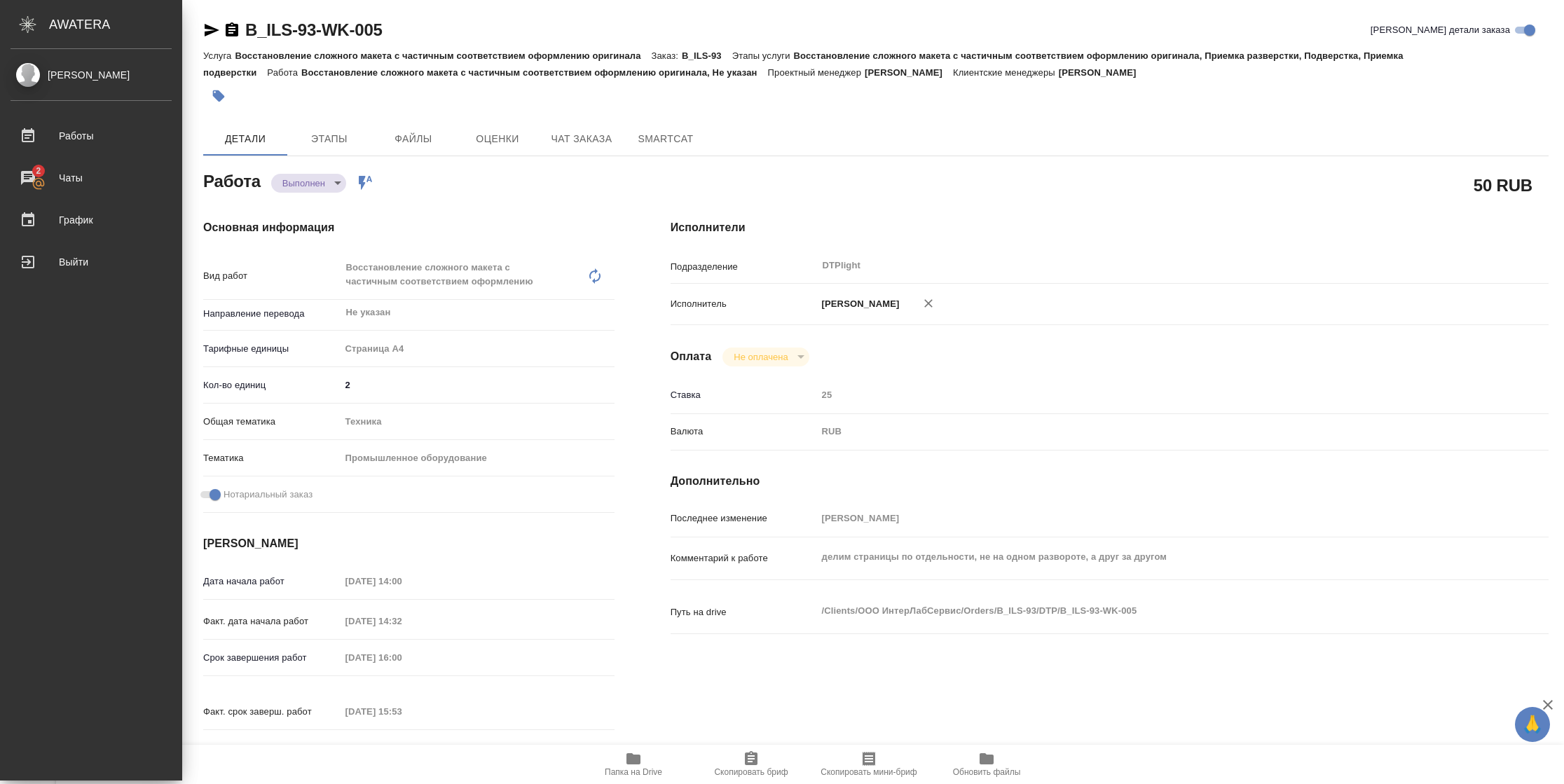
type textarea "x"
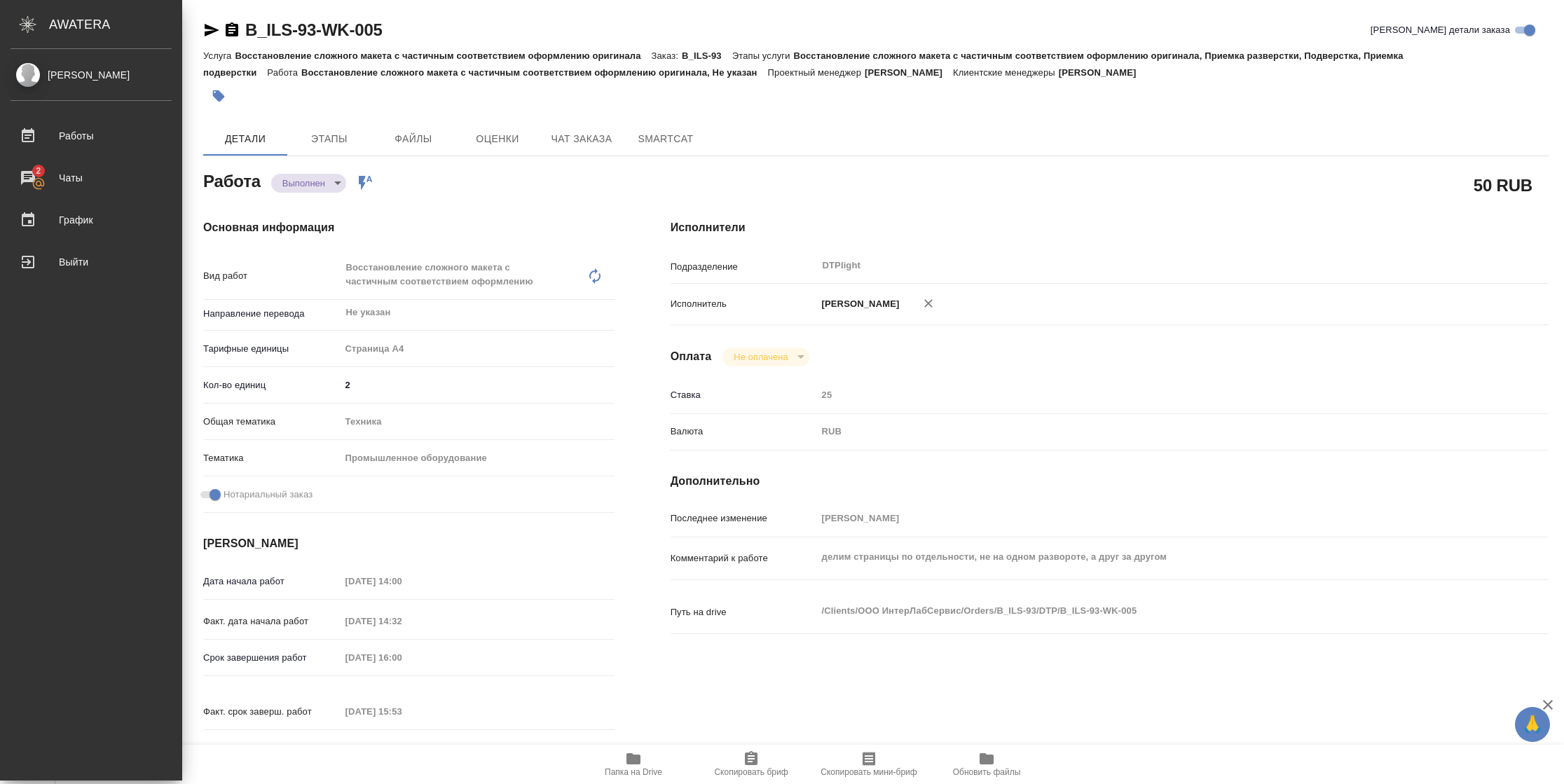
type textarea "x"
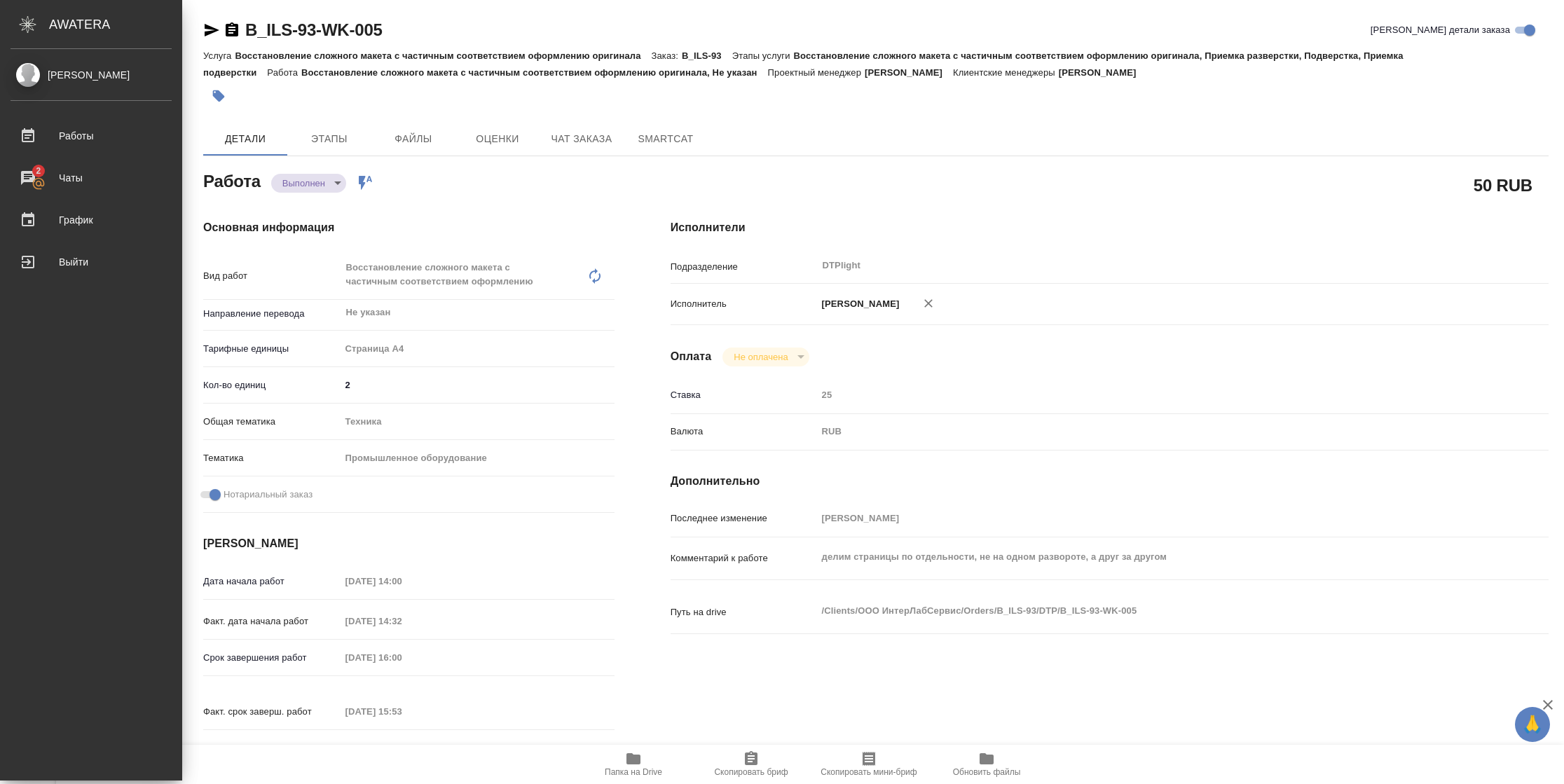
type textarea "x"
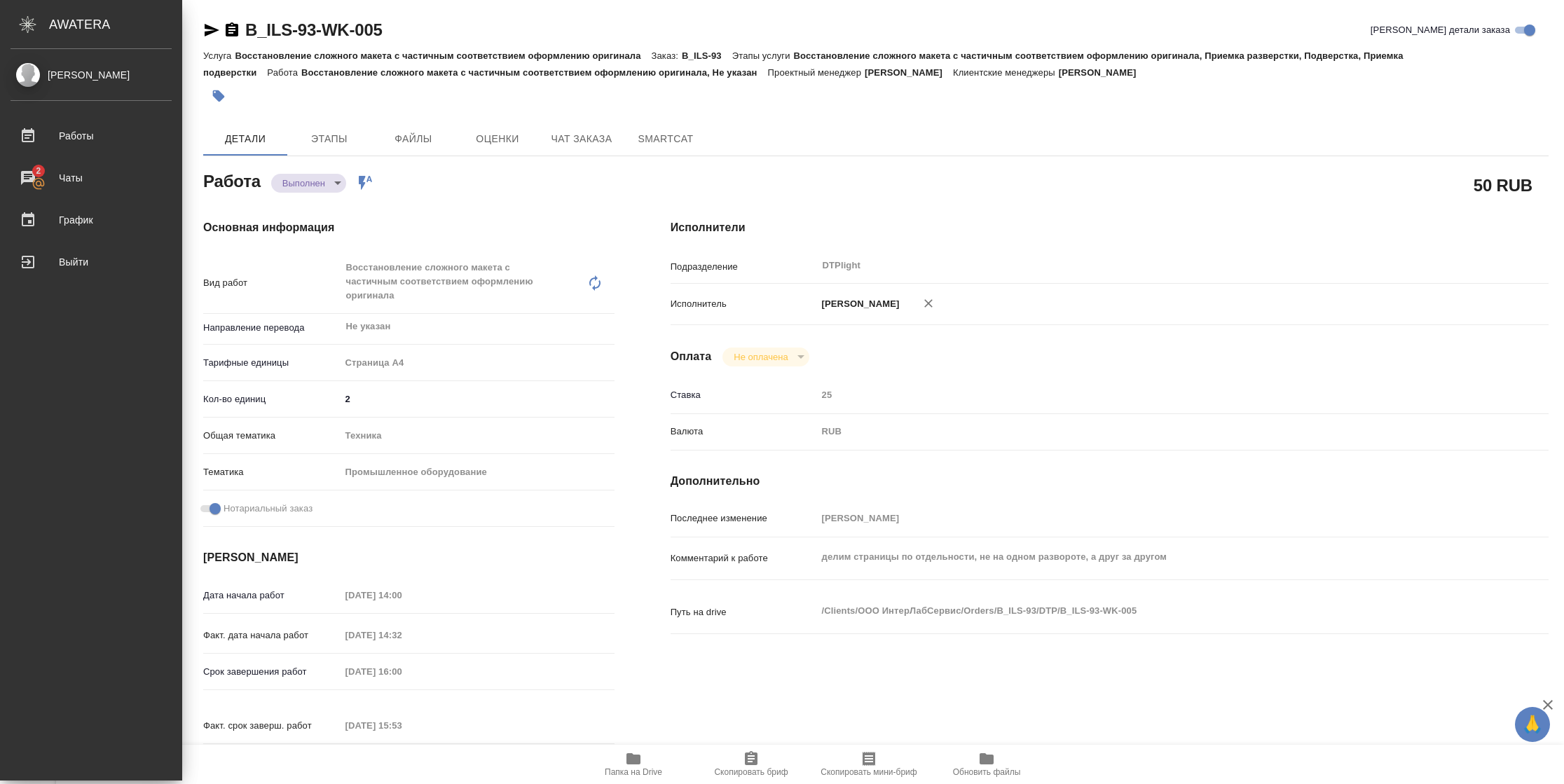
type textarea "x"
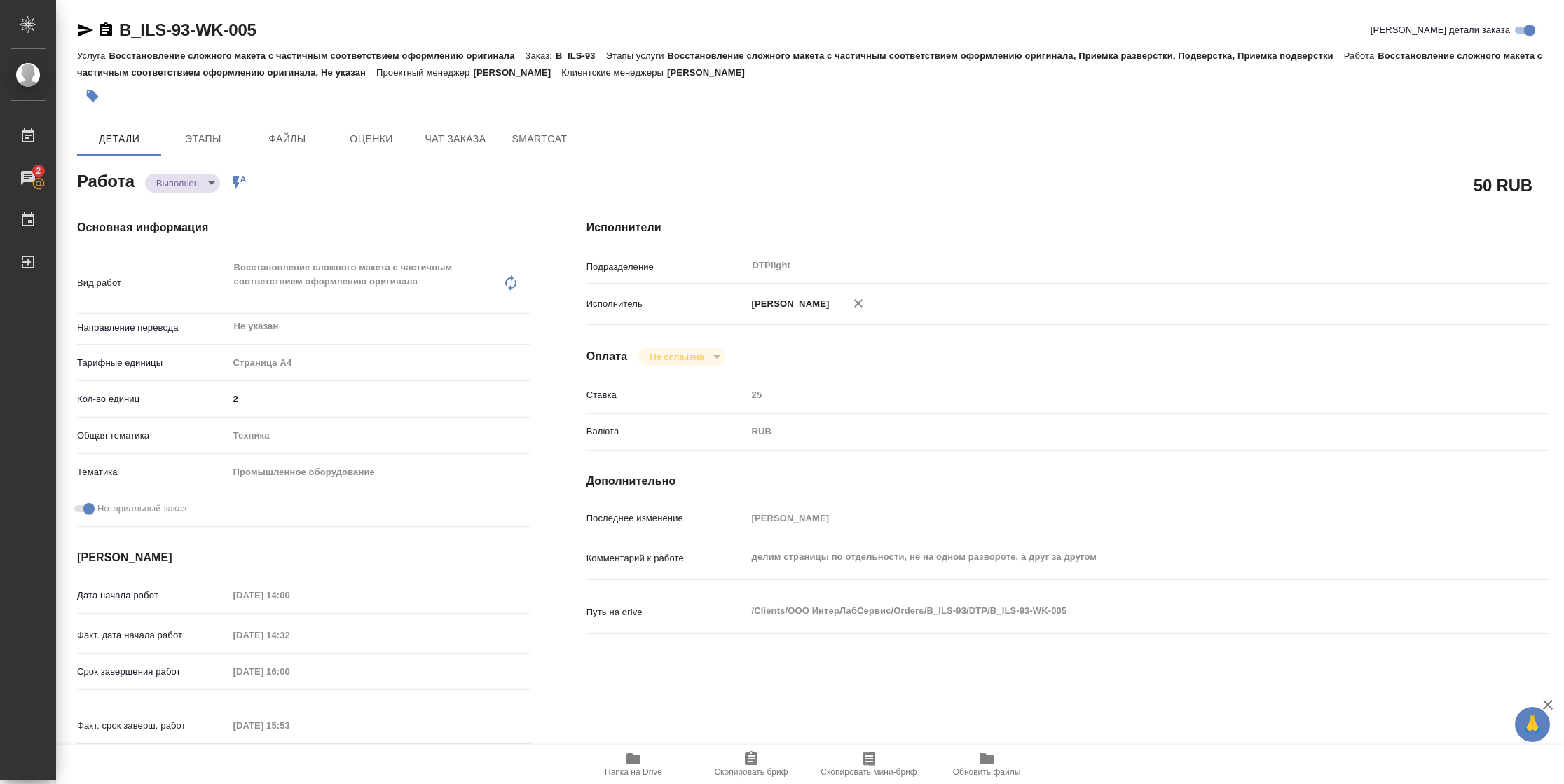
click at [83, 34] on icon "button" at bounding box center [85, 30] width 15 height 12
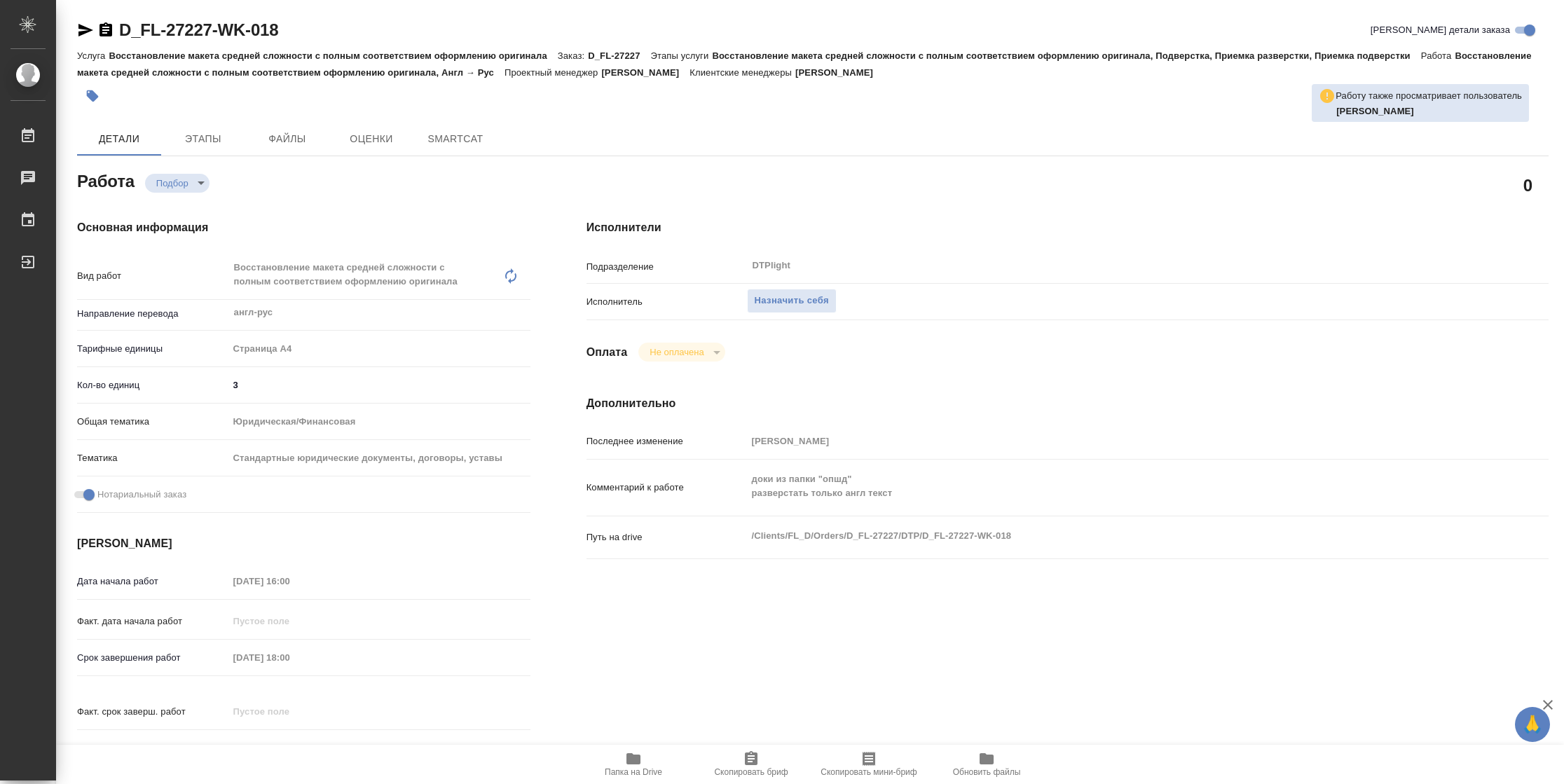
type textarea "x"
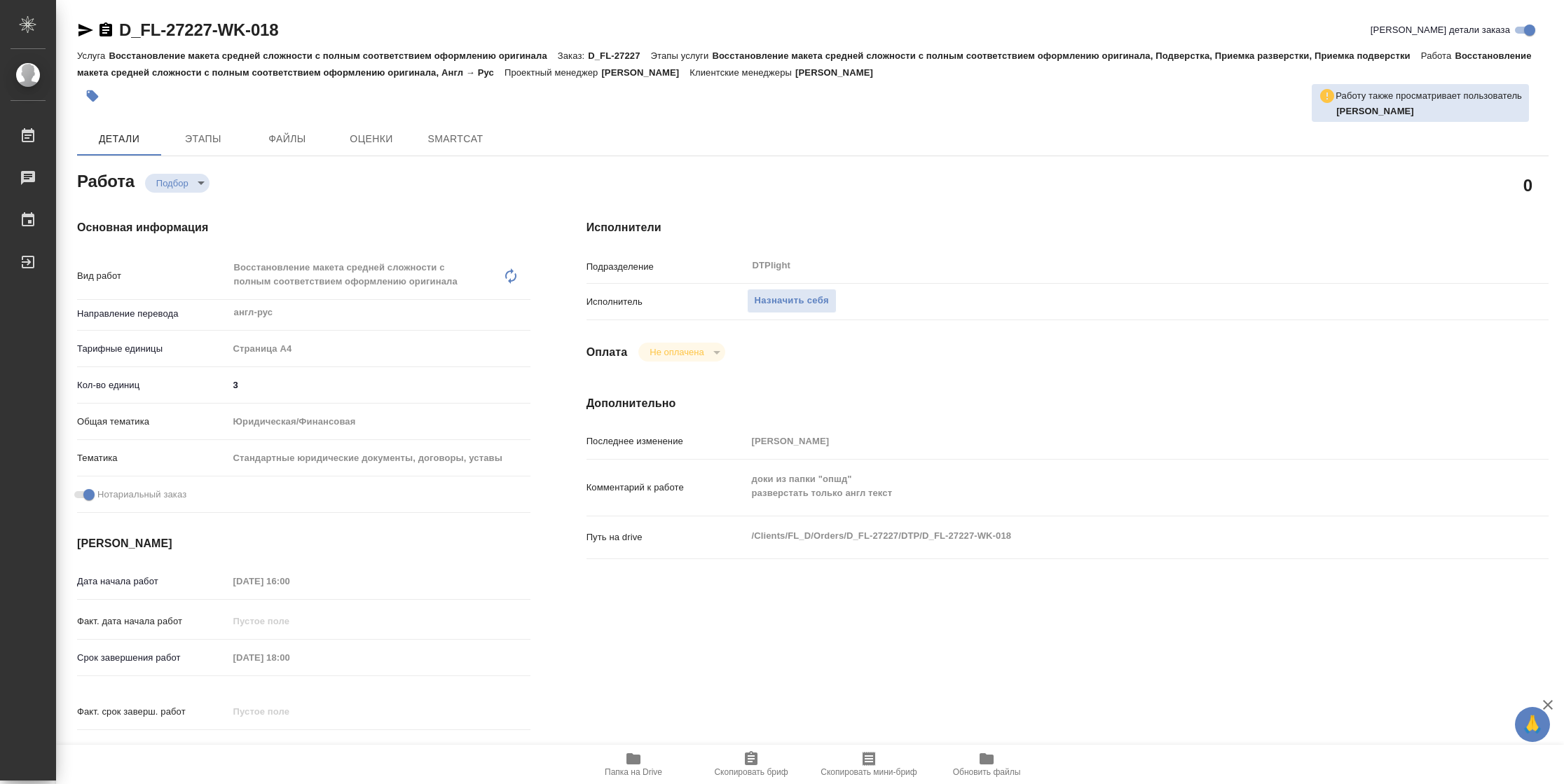
type textarea "x"
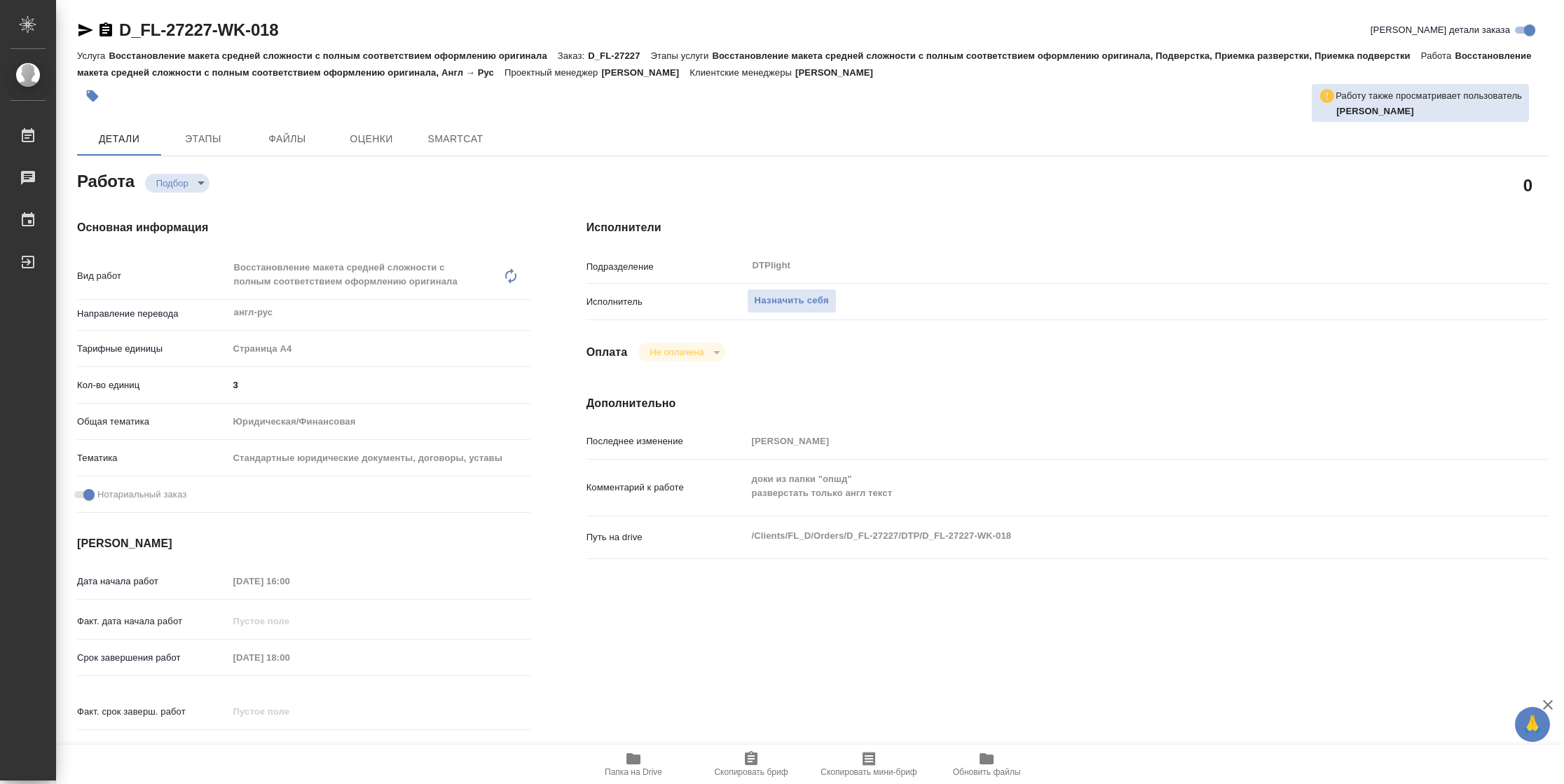
type textarea "x"
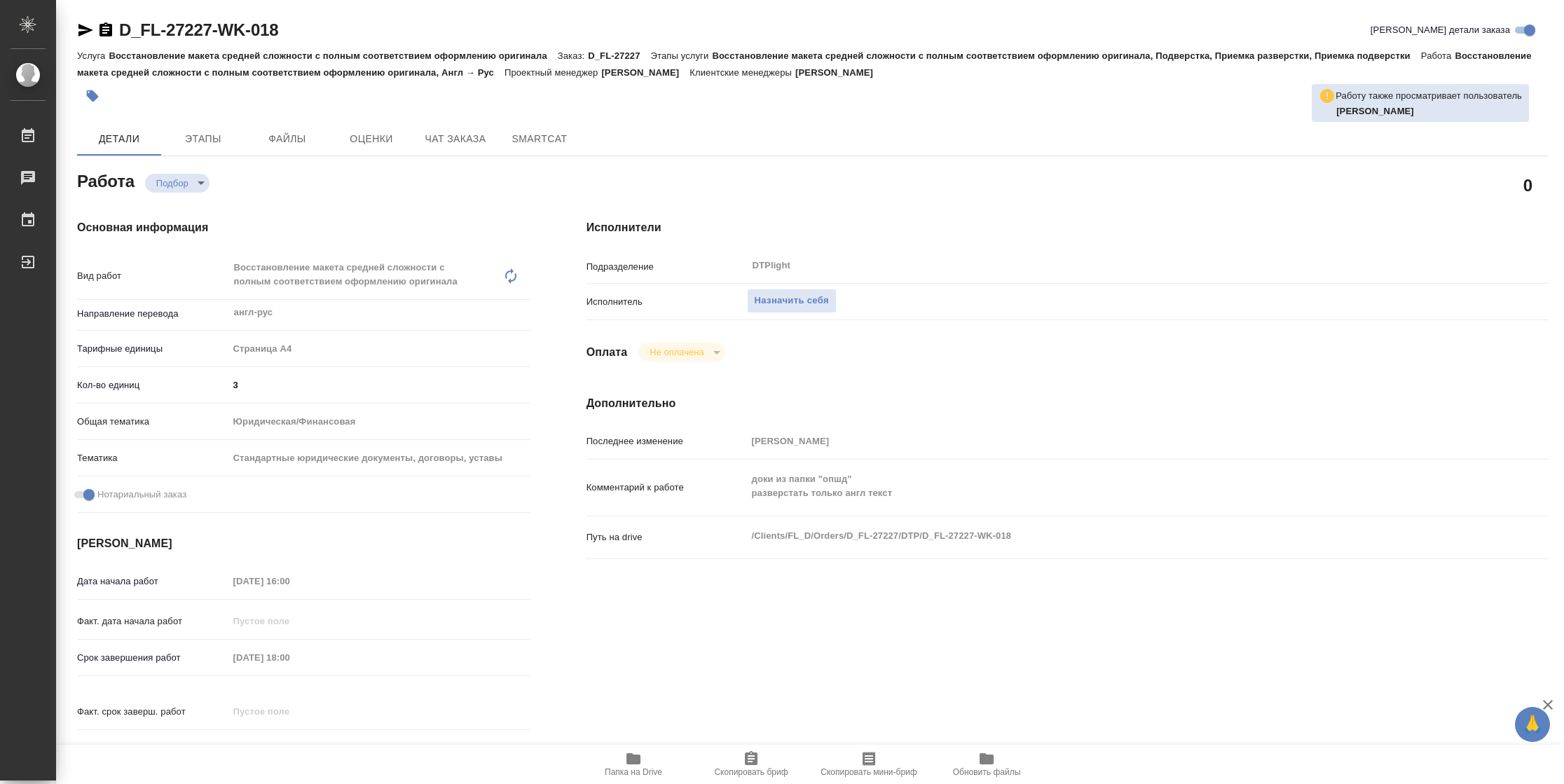
type textarea "x"
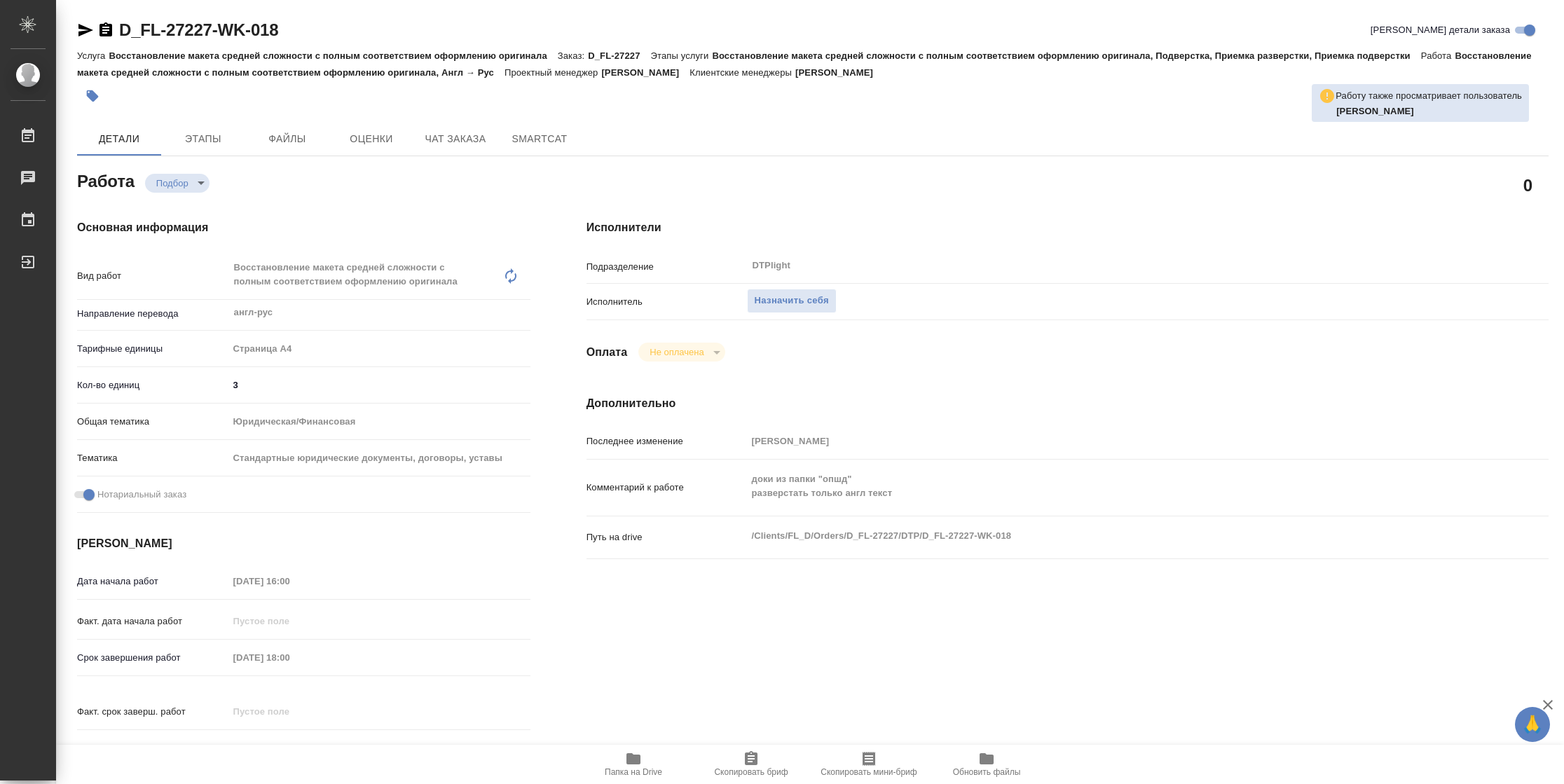
click at [616, 764] on span "Папка на Drive" at bounding box center [633, 764] width 101 height 27
type textarea "x"
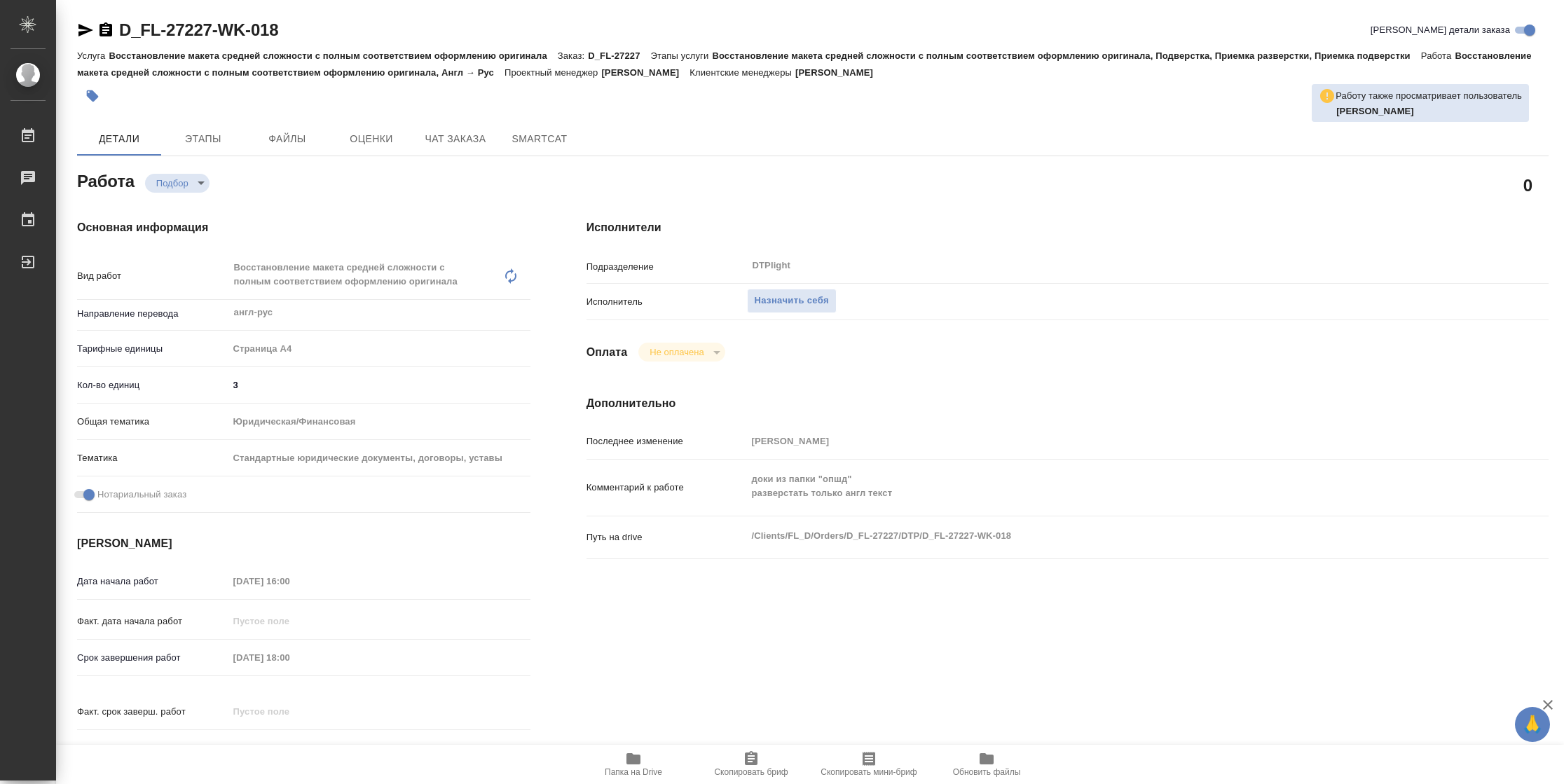
type textarea "x"
